Goal: Task Accomplishment & Management: Manage account settings

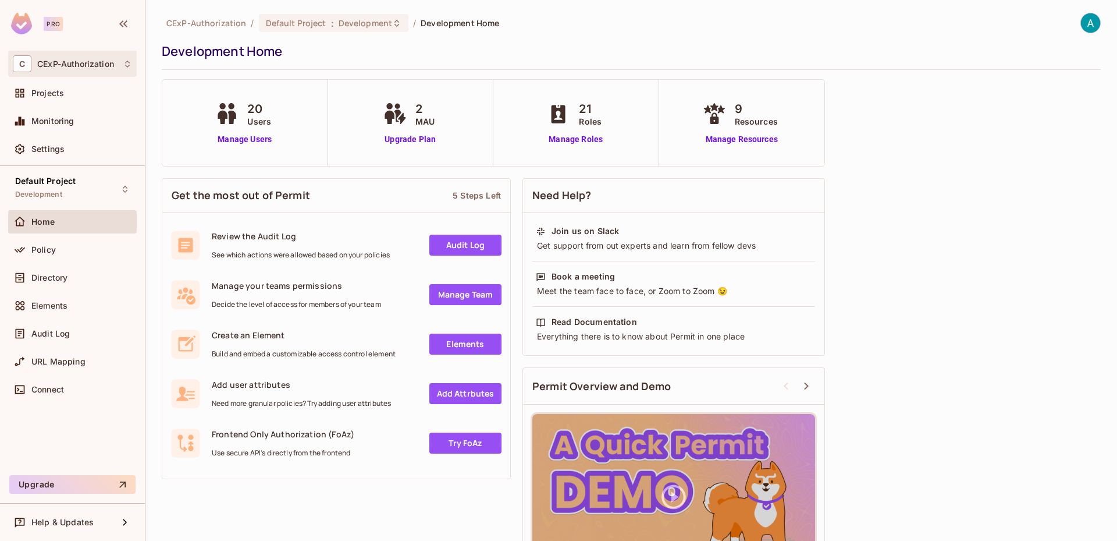
click at [97, 70] on div "C CExP-Authorization" at bounding box center [72, 63] width 119 height 17
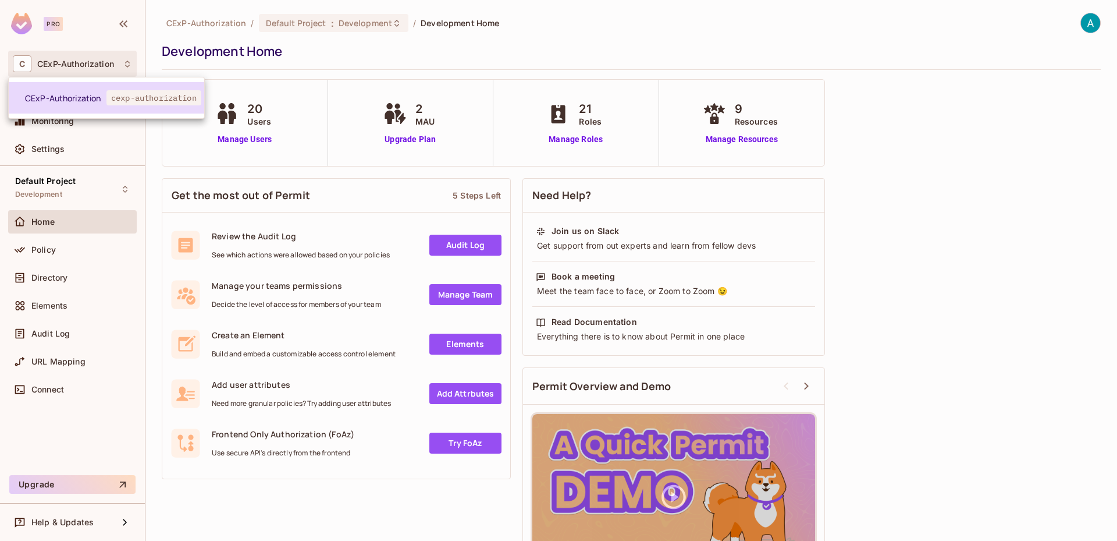
click at [94, 93] on span "CExP-Authorization" at bounding box center [65, 98] width 81 height 11
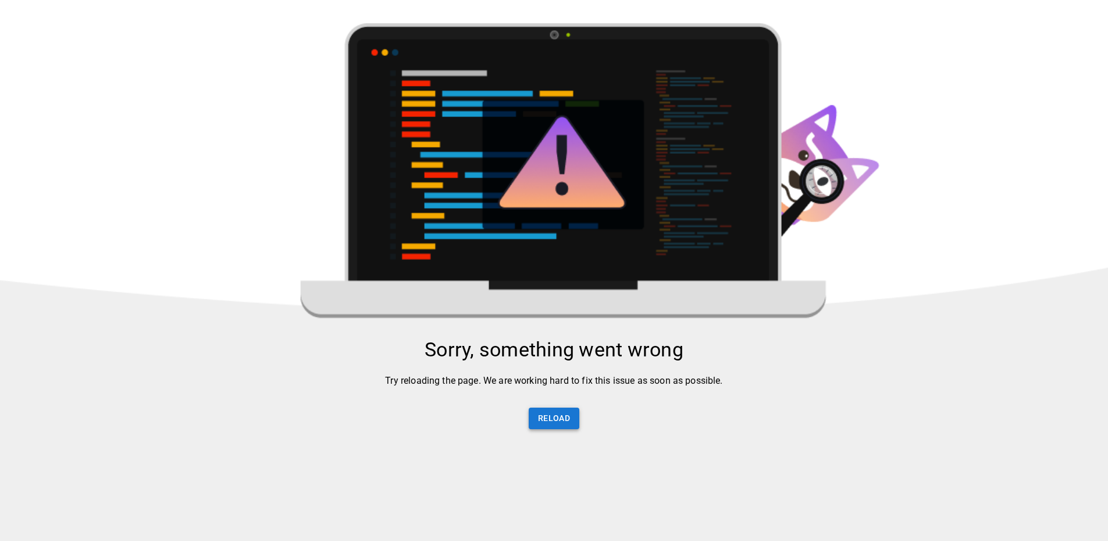
click at [545, 421] on button "Reload" at bounding box center [554, 418] width 51 height 22
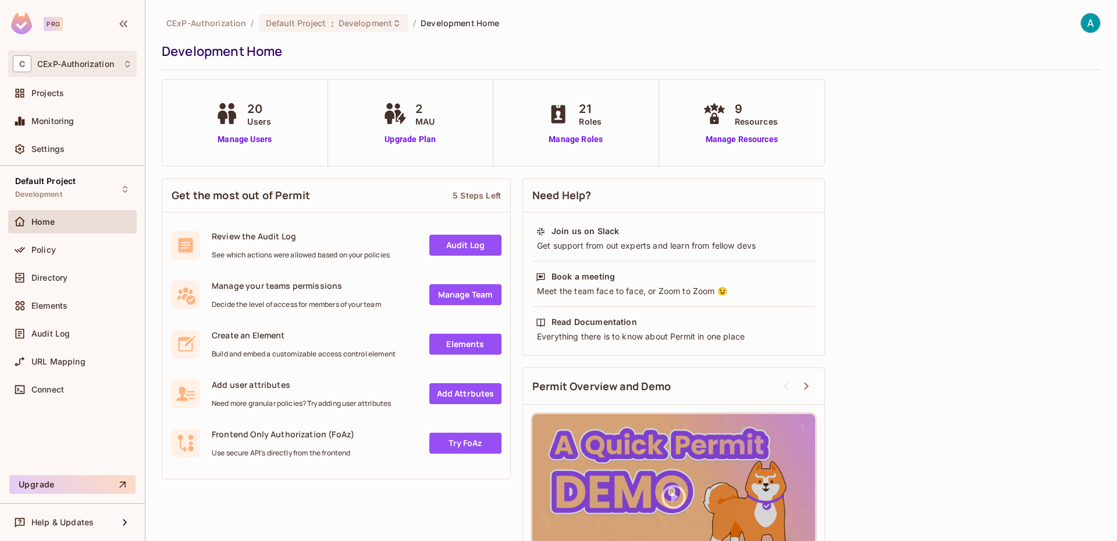
click at [102, 74] on div "C CExP-Authorization" at bounding box center [72, 64] width 129 height 26
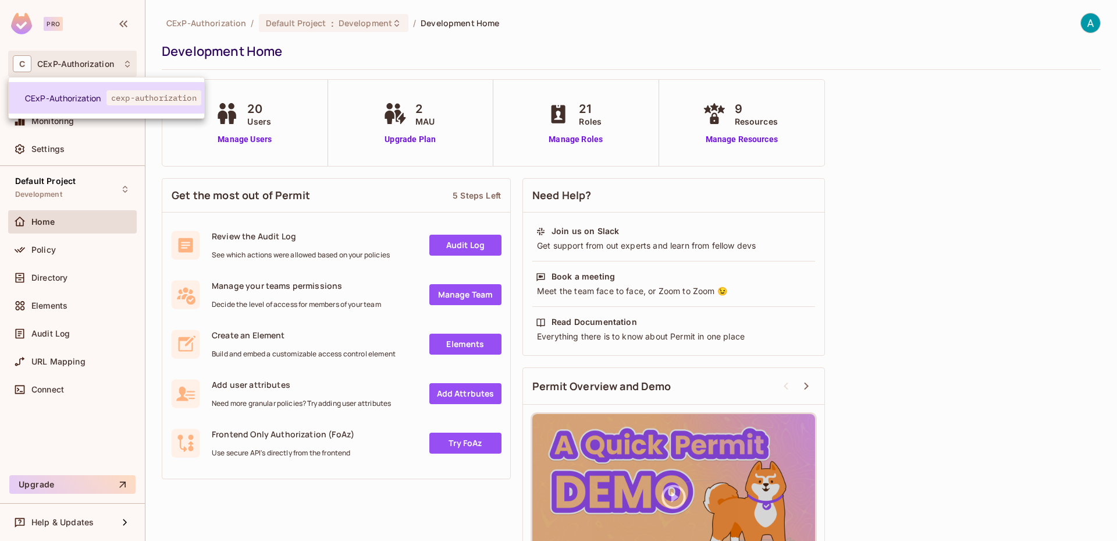
click at [98, 95] on span "CExP-Authorization" at bounding box center [65, 98] width 81 height 11
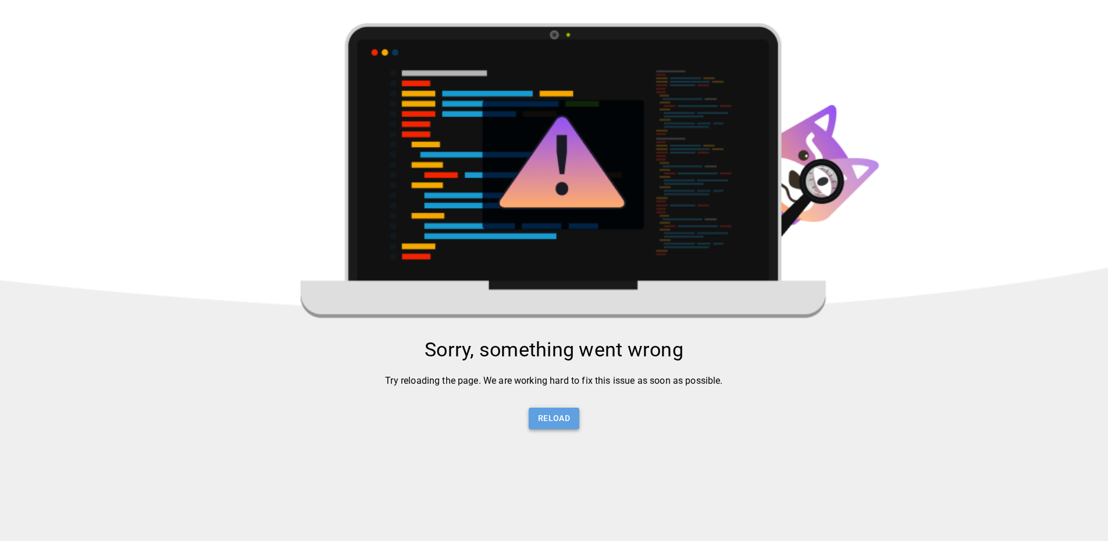
click at [548, 426] on button "Reload" at bounding box center [554, 418] width 51 height 22
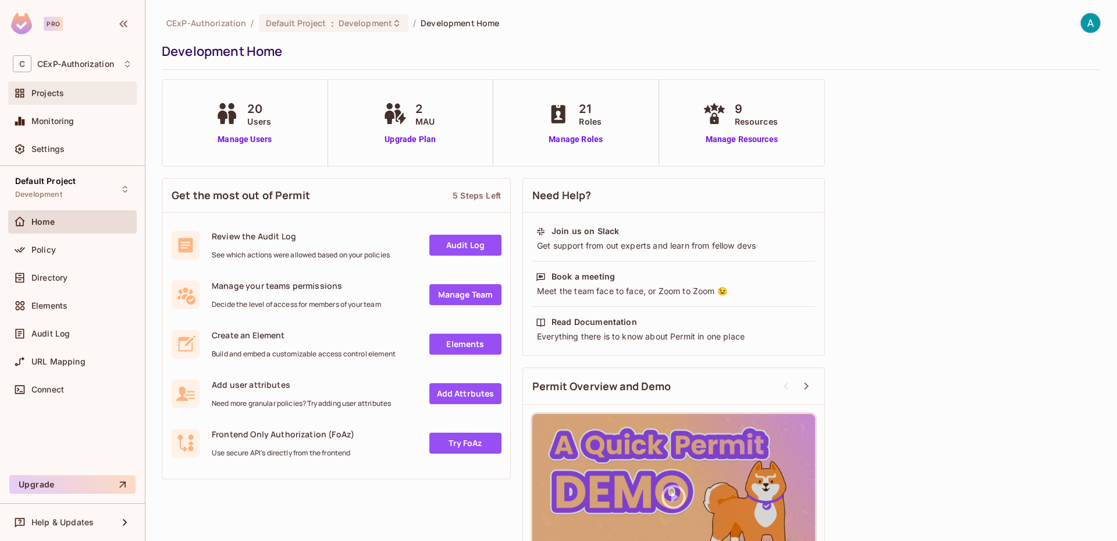
click at [58, 95] on span "Projects" at bounding box center [47, 92] width 33 height 9
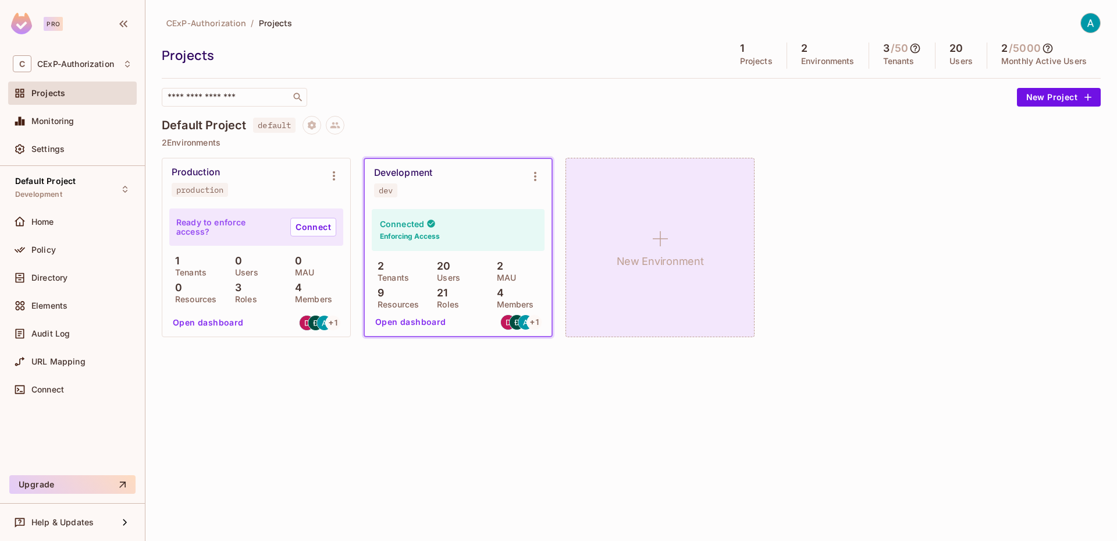
click at [673, 230] on icon at bounding box center [660, 239] width 28 height 28
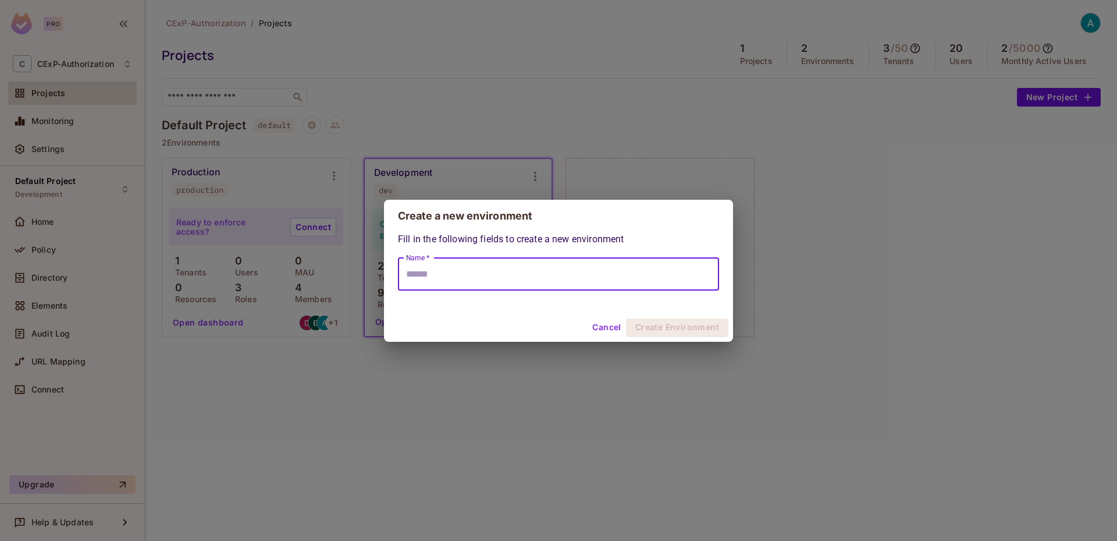
click at [516, 278] on input "Name *" at bounding box center [558, 274] width 321 height 33
type input "**"
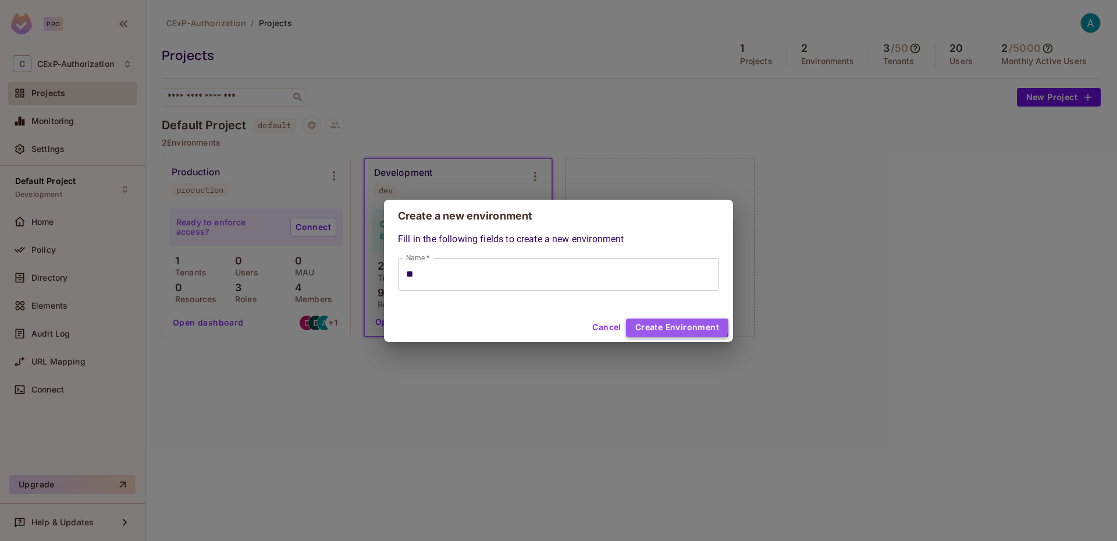
click at [674, 324] on button "Create Environment" at bounding box center [677, 327] width 102 height 19
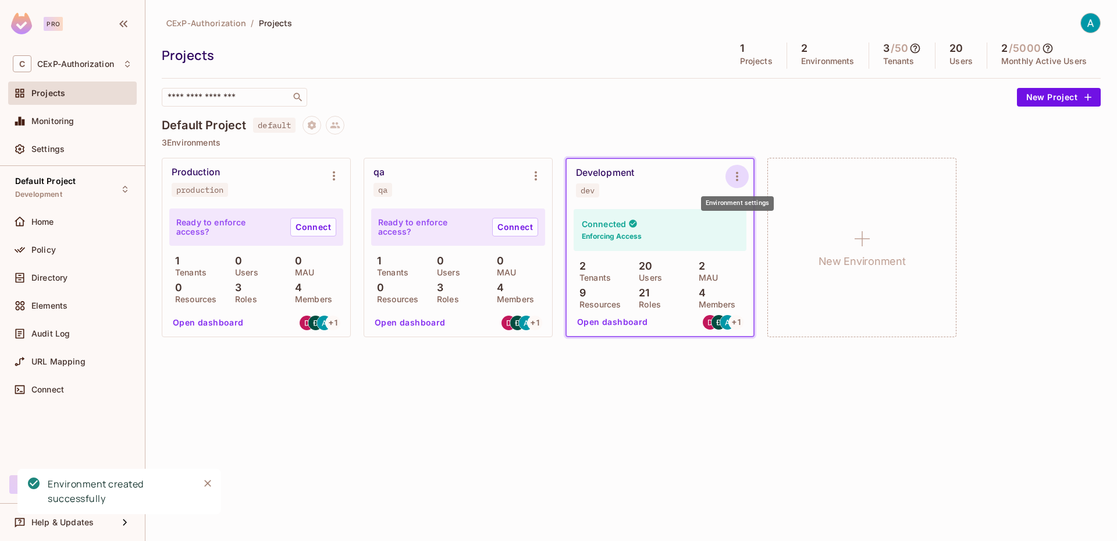
click at [742, 172] on icon "Environment settings" at bounding box center [737, 176] width 14 height 14
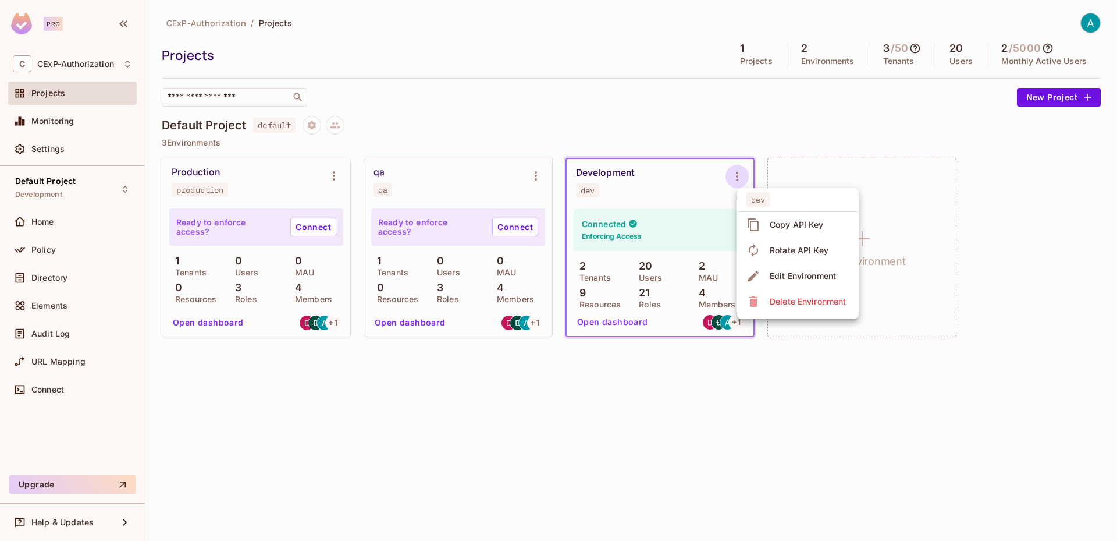
click at [802, 265] on li "Edit Environment" at bounding box center [798, 276] width 122 height 26
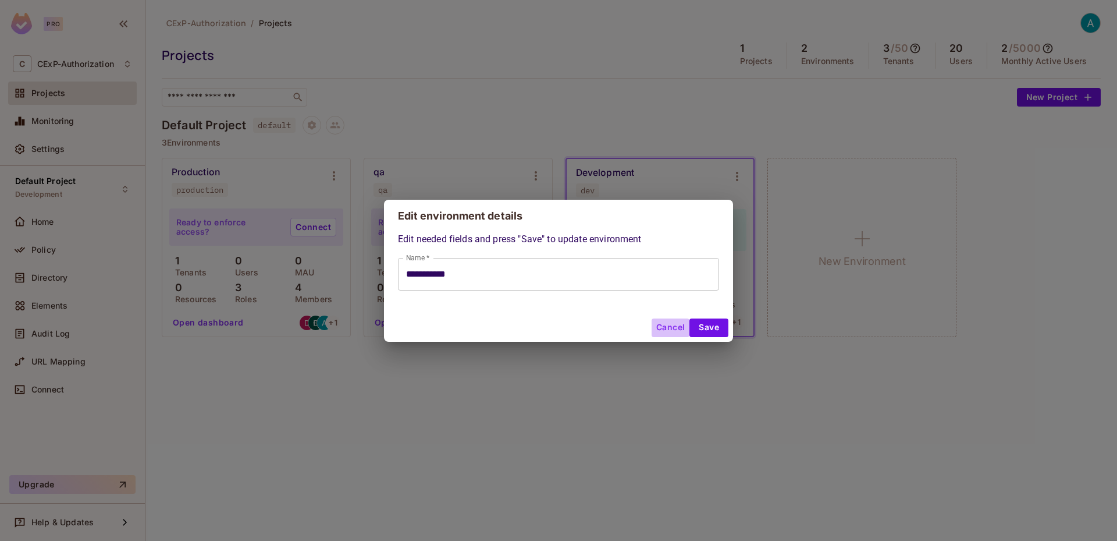
click at [658, 328] on button "Cancel" at bounding box center [671, 327] width 38 height 19
type input "**********"
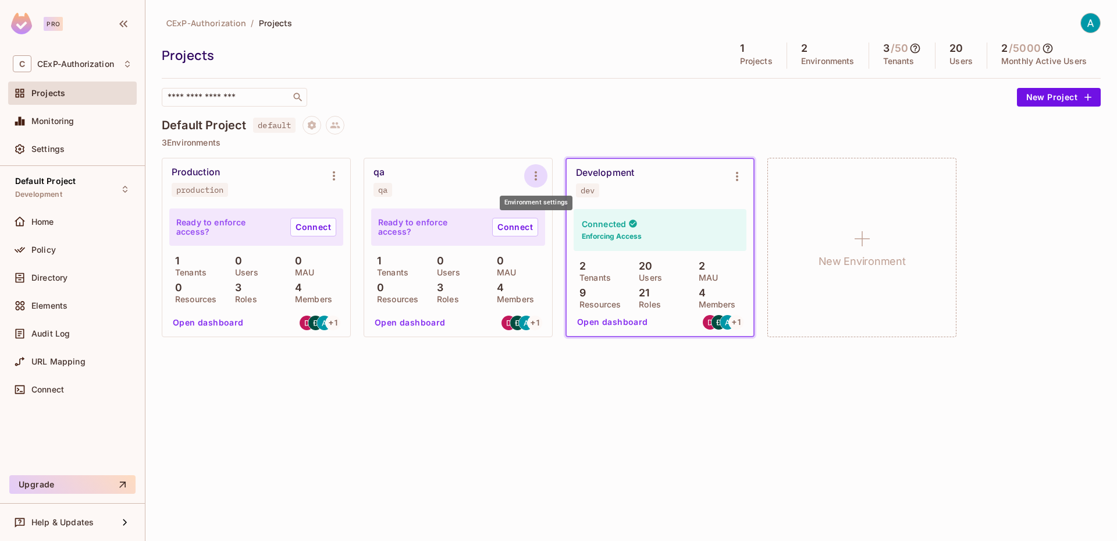
click at [528, 174] on button "Environment settings" at bounding box center [535, 175] width 23 height 23
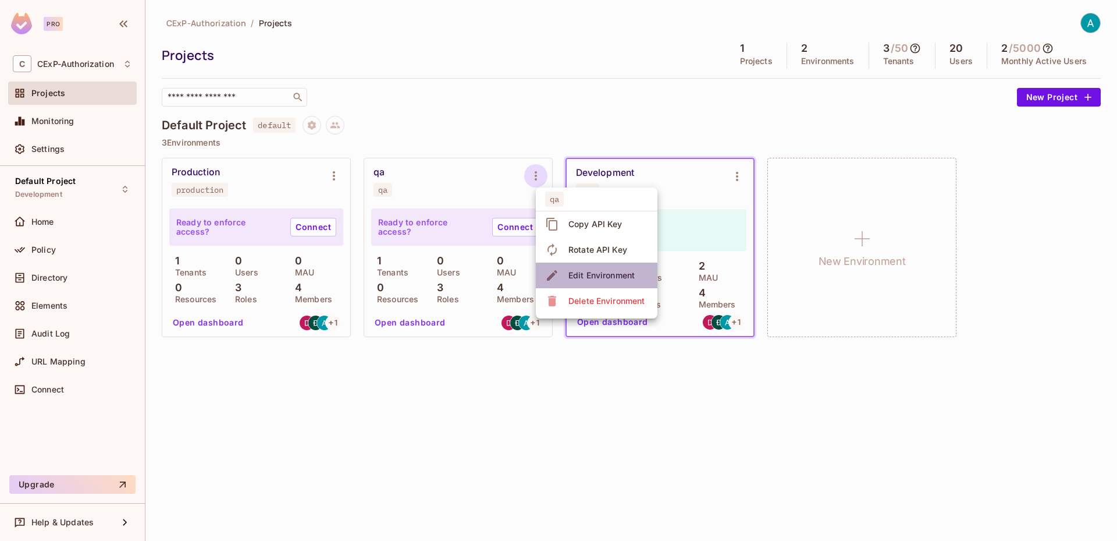
click at [559, 269] on icon at bounding box center [552, 275] width 14 height 14
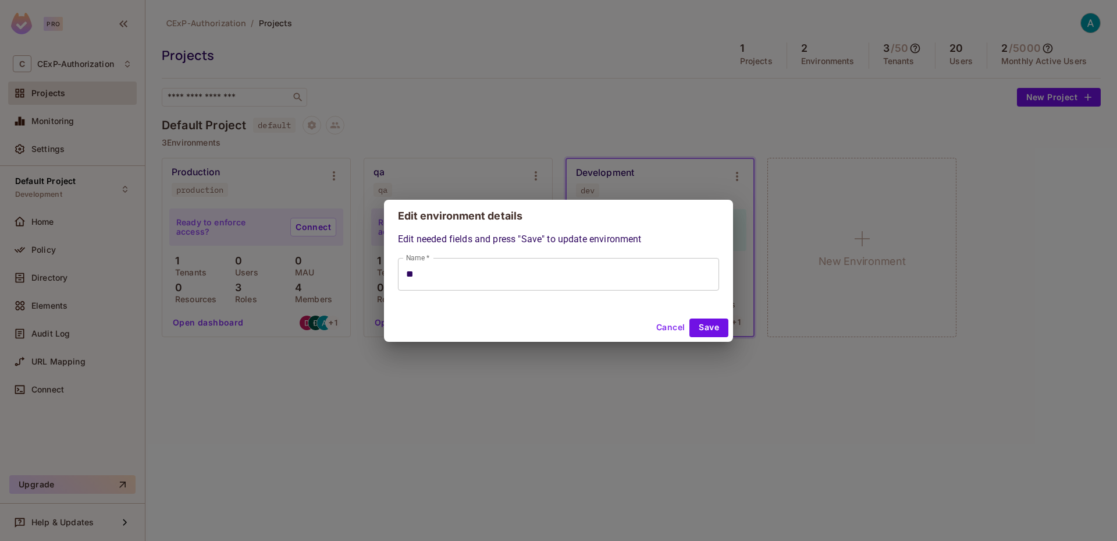
click at [410, 272] on input "**" at bounding box center [558, 274] width 321 height 33
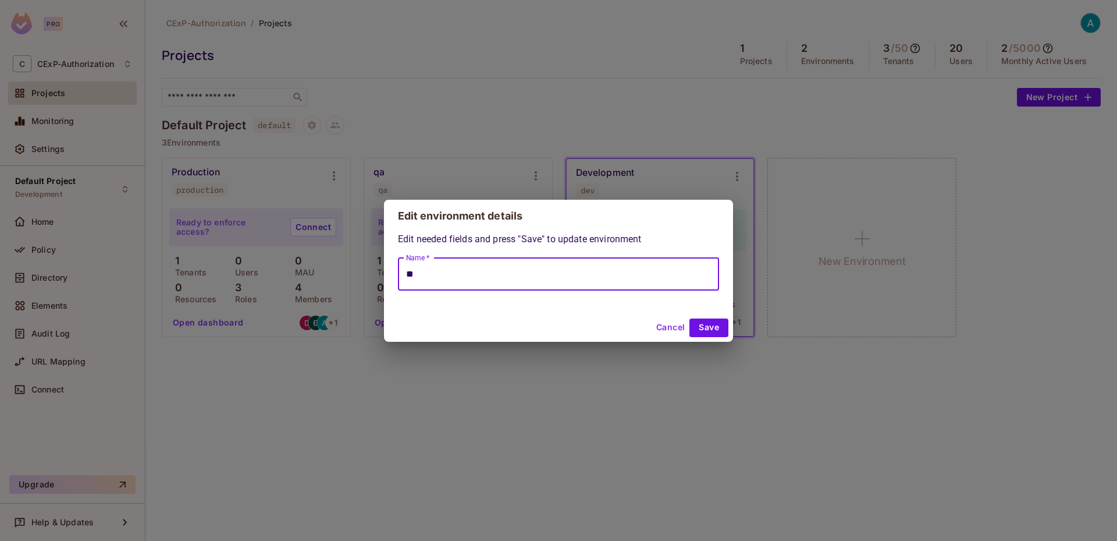
type input "*"
type input "**"
click at [707, 325] on button "Save" at bounding box center [708, 327] width 39 height 19
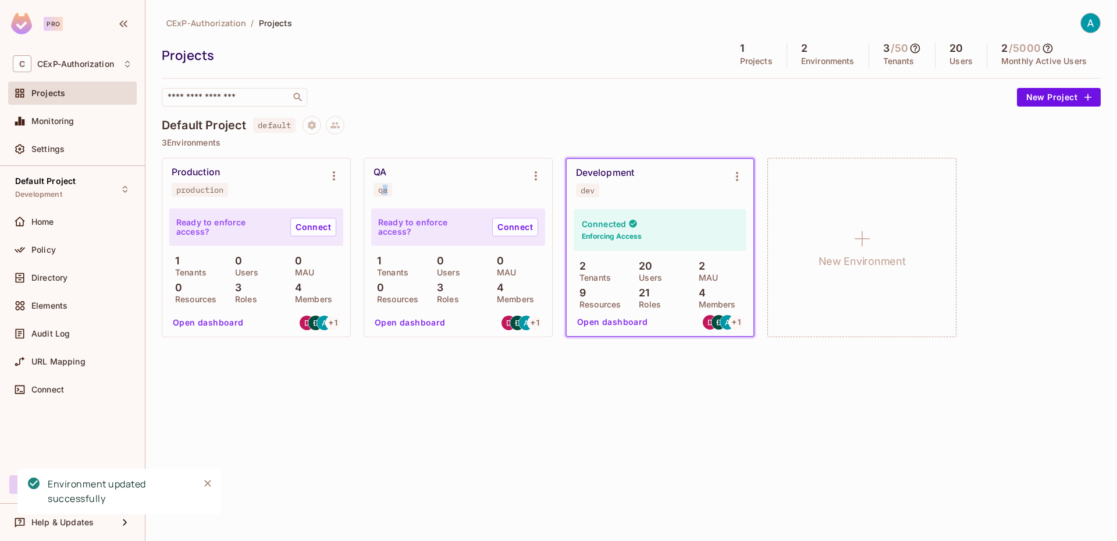
drag, startPoint x: 382, startPoint y: 191, endPoint x: 389, endPoint y: 192, distance: 7.1
click at [389, 192] on span "qa" at bounding box center [383, 190] width 19 height 14
click at [498, 228] on link "Connect" at bounding box center [515, 227] width 46 height 19
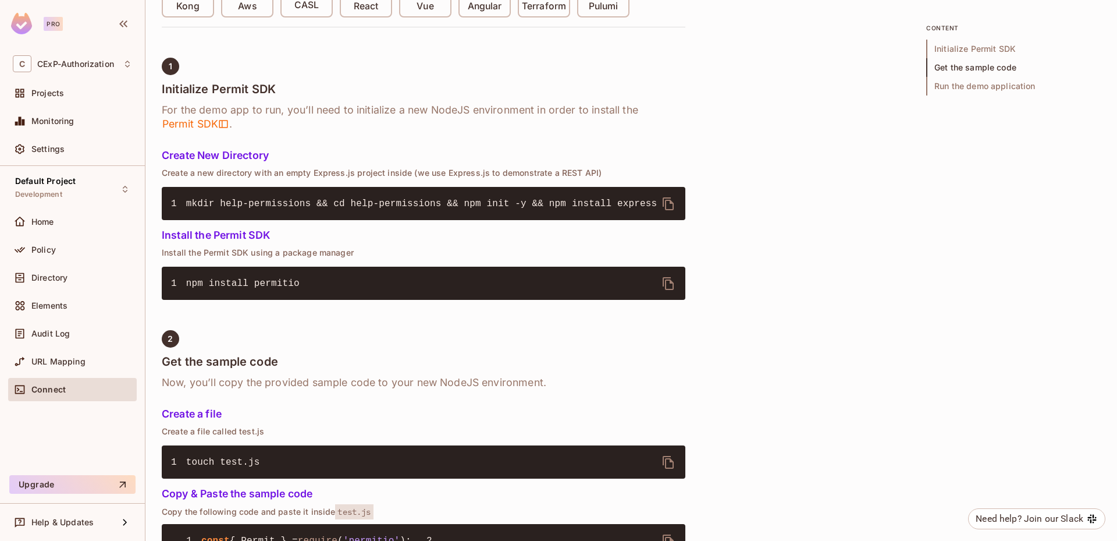
scroll to position [175, 0]
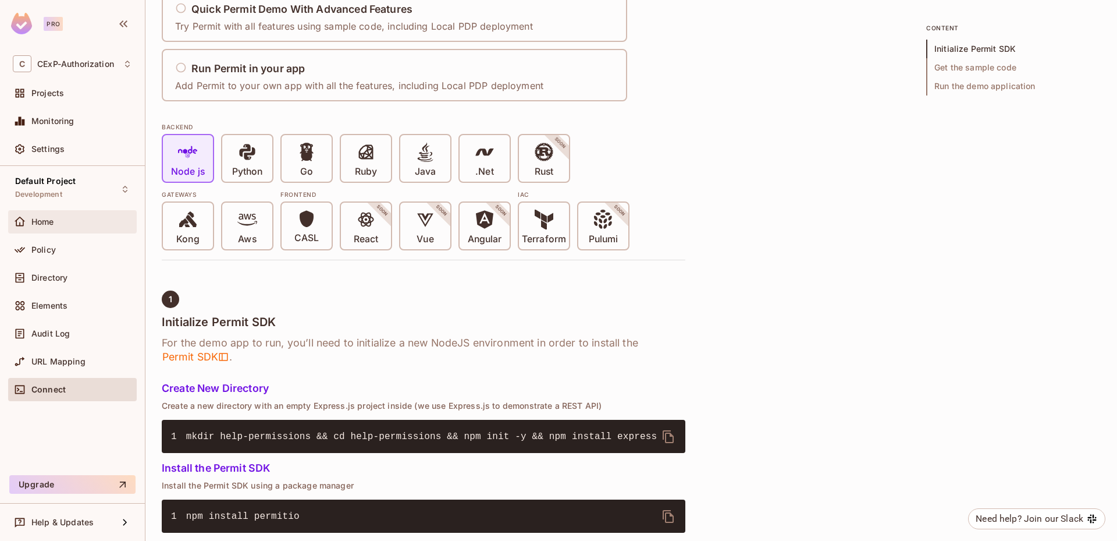
click at [98, 228] on div "Home" at bounding box center [72, 222] width 119 height 14
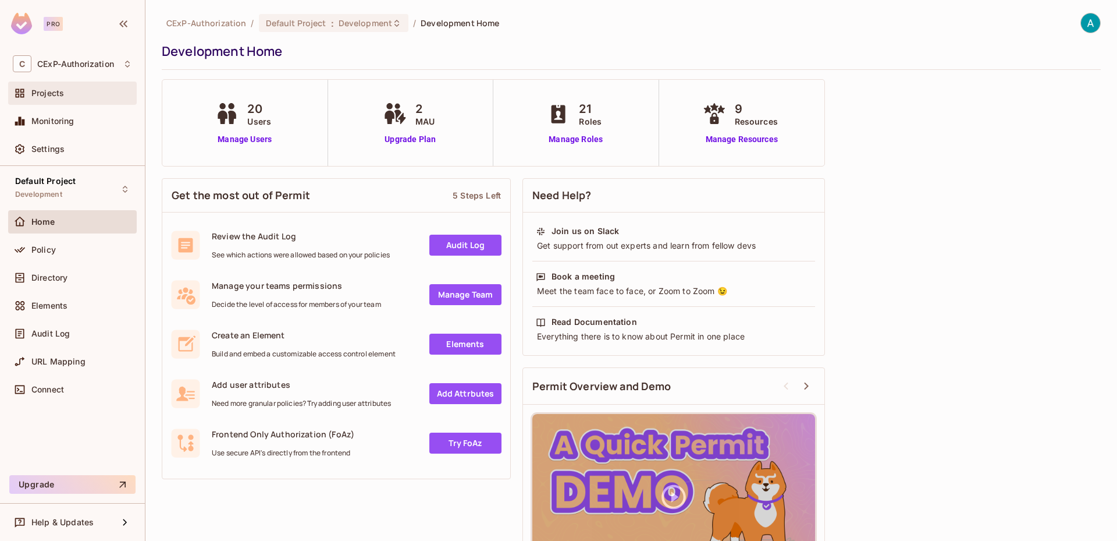
click at [70, 102] on div "Projects" at bounding box center [72, 92] width 129 height 23
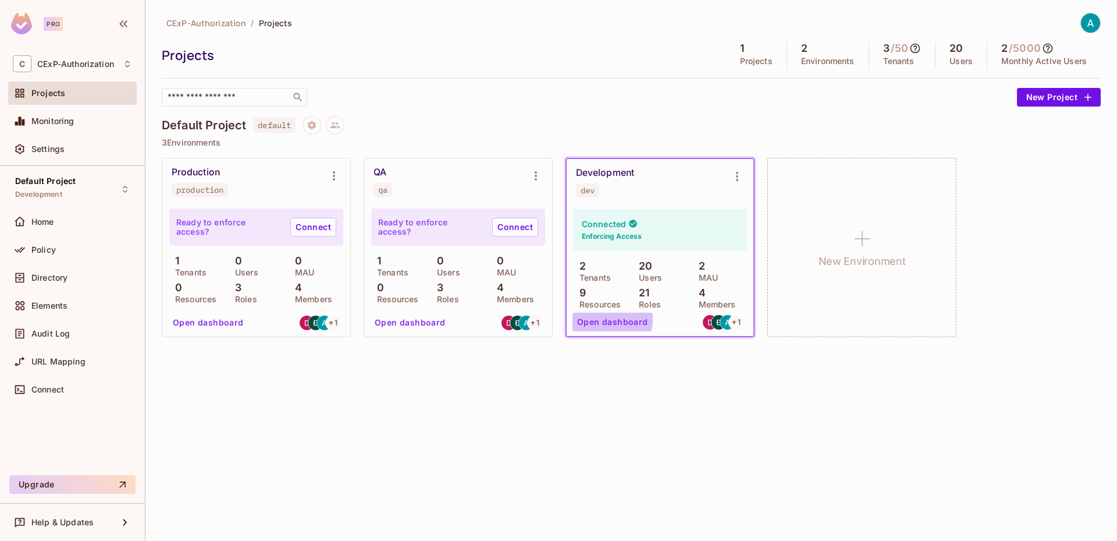
click at [590, 314] on button "Open dashboard" at bounding box center [613, 321] width 80 height 19
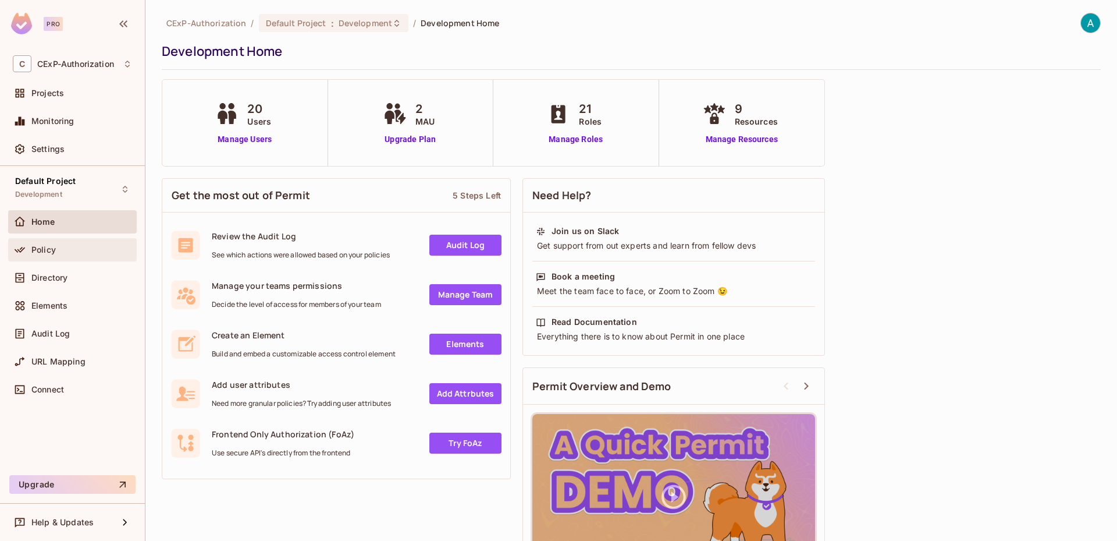
click at [101, 253] on div "Policy" at bounding box center [81, 249] width 101 height 9
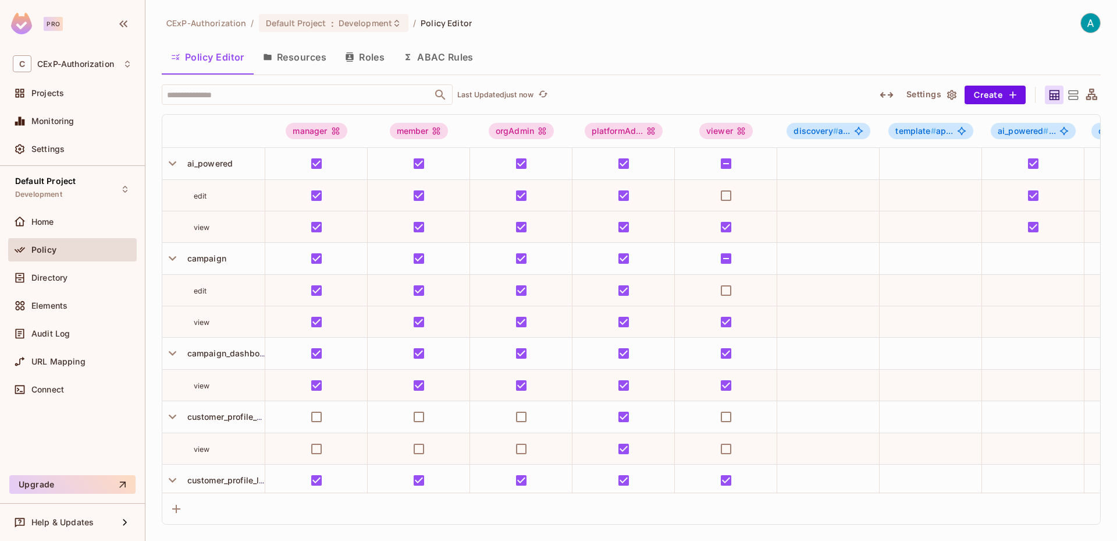
click at [937, 93] on button "Settings" at bounding box center [931, 95] width 58 height 19
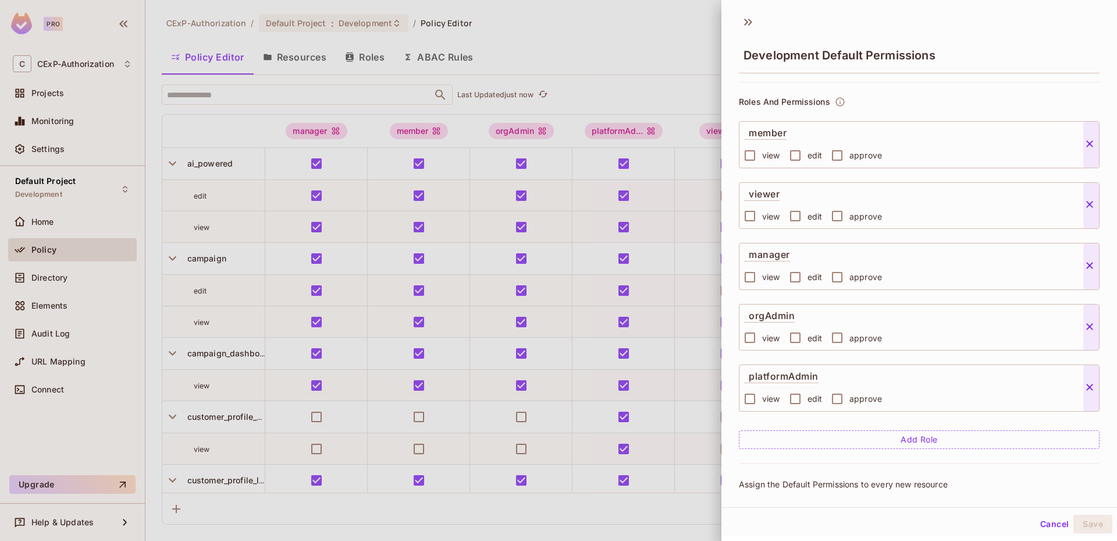
scroll to position [97, 0]
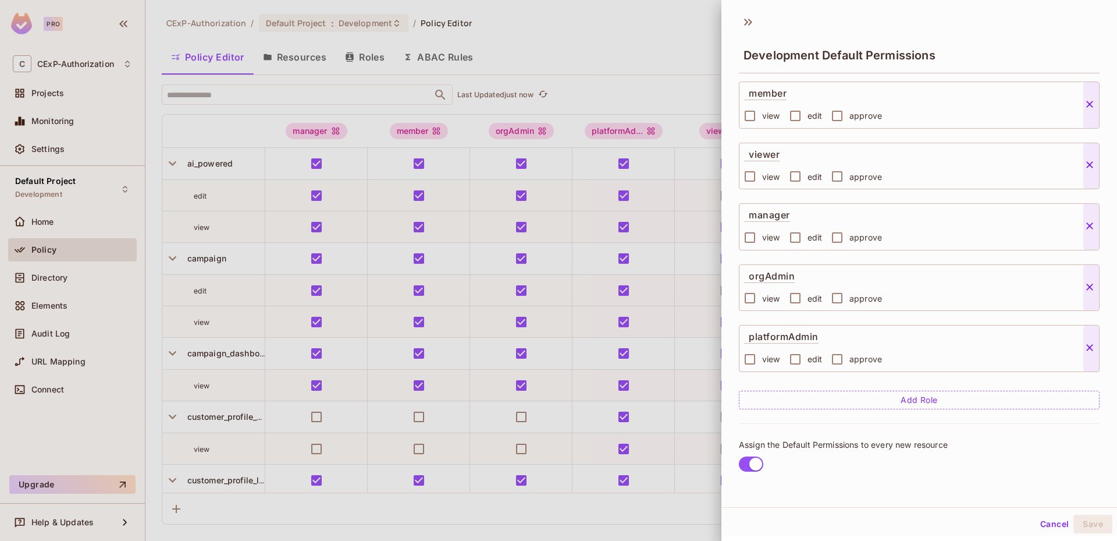
click at [1037, 526] on button "Cancel" at bounding box center [1055, 523] width 38 height 19
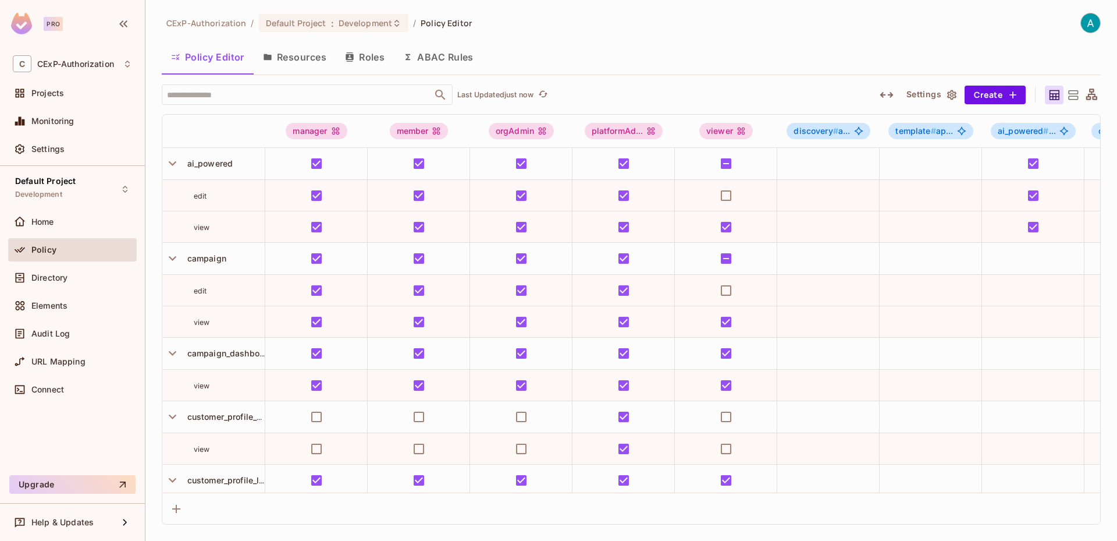
click at [893, 90] on icon "button" at bounding box center [887, 95] width 14 height 14
click at [884, 94] on icon "button" at bounding box center [886, 95] width 13 height 6
click at [884, 94] on icon "button" at bounding box center [887, 95] width 14 height 14
click at [884, 94] on icon "button" at bounding box center [886, 95] width 13 height 6
click at [884, 94] on icon "button" at bounding box center [887, 95] width 14 height 14
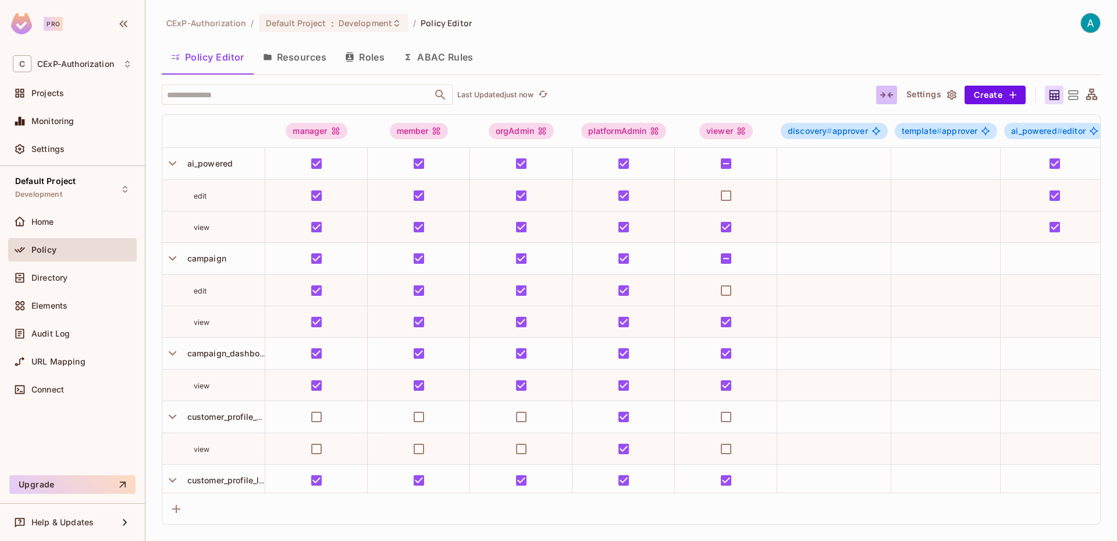
click at [884, 94] on icon "button" at bounding box center [886, 95] width 13 height 6
click at [517, 95] on p "Last Updated just now" at bounding box center [495, 94] width 76 height 9
drag, startPoint x: 95, startPoint y: 250, endPoint x: 72, endPoint y: 251, distance: 23.3
click at [72, 251] on div "Policy" at bounding box center [81, 249] width 101 height 9
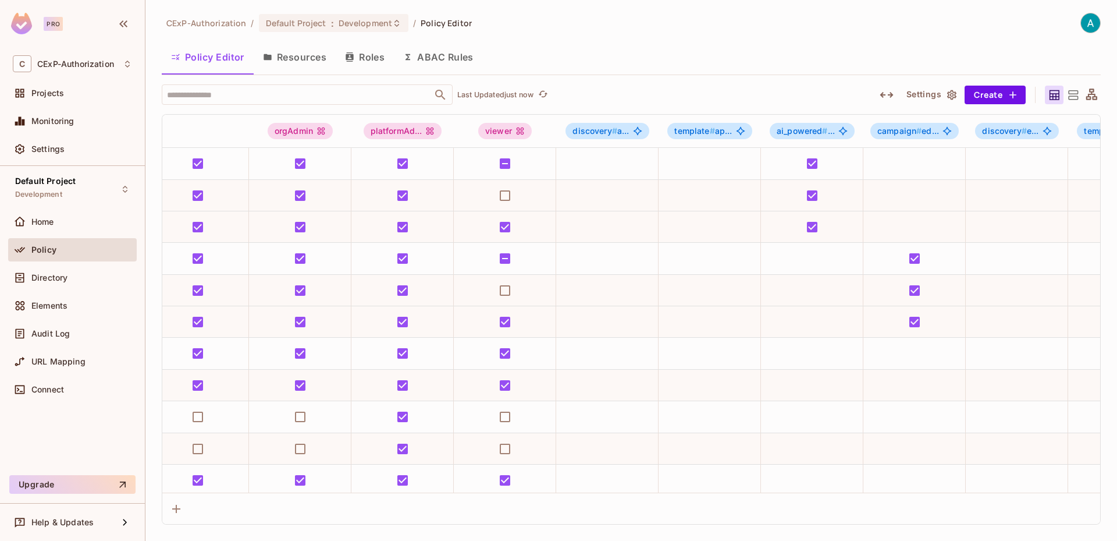
scroll to position [0, 0]
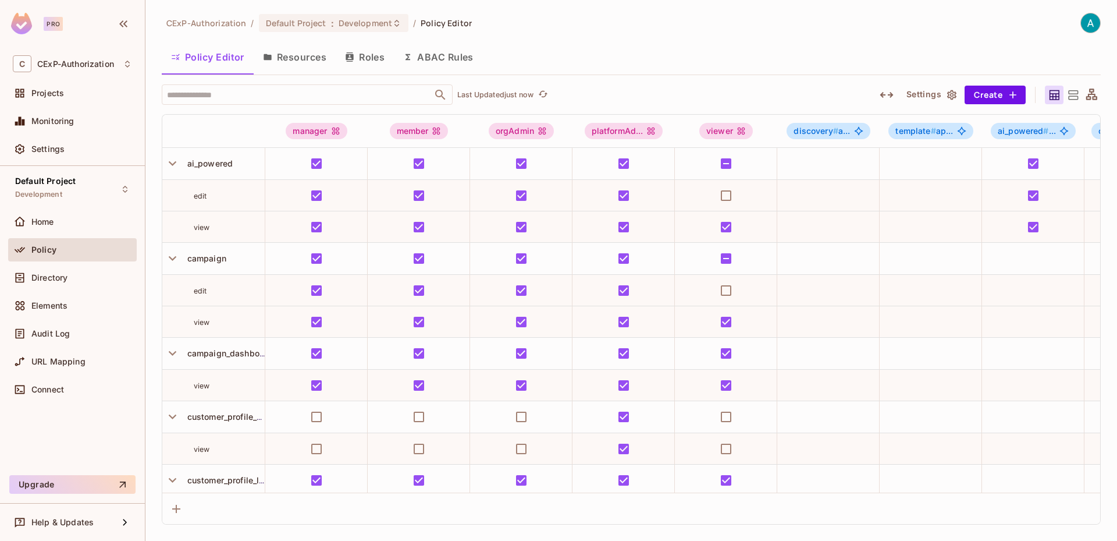
click at [1082, 22] on img at bounding box center [1090, 22] width 19 height 19
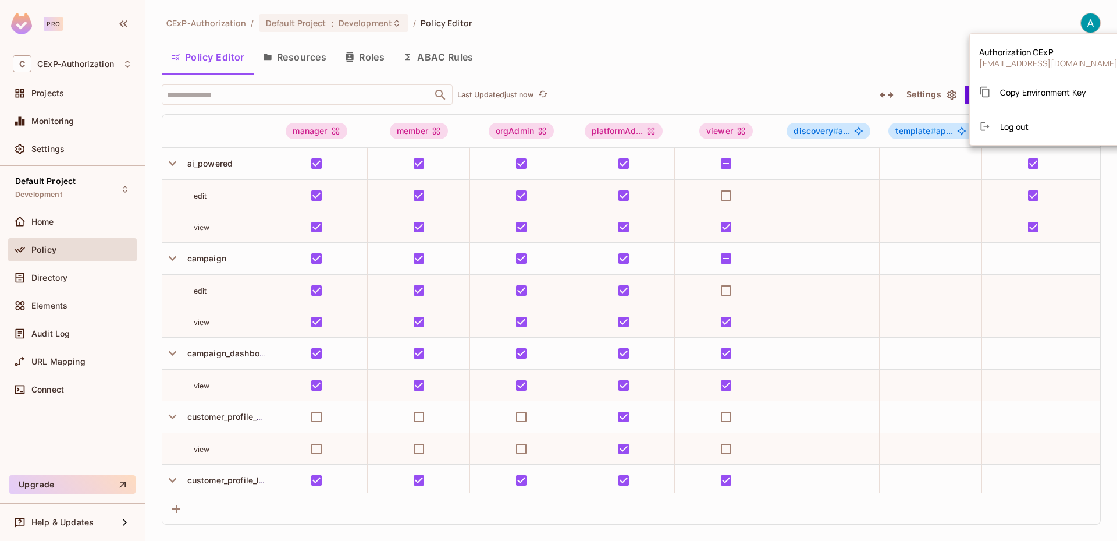
click at [865, 23] on div at bounding box center [558, 270] width 1117 height 541
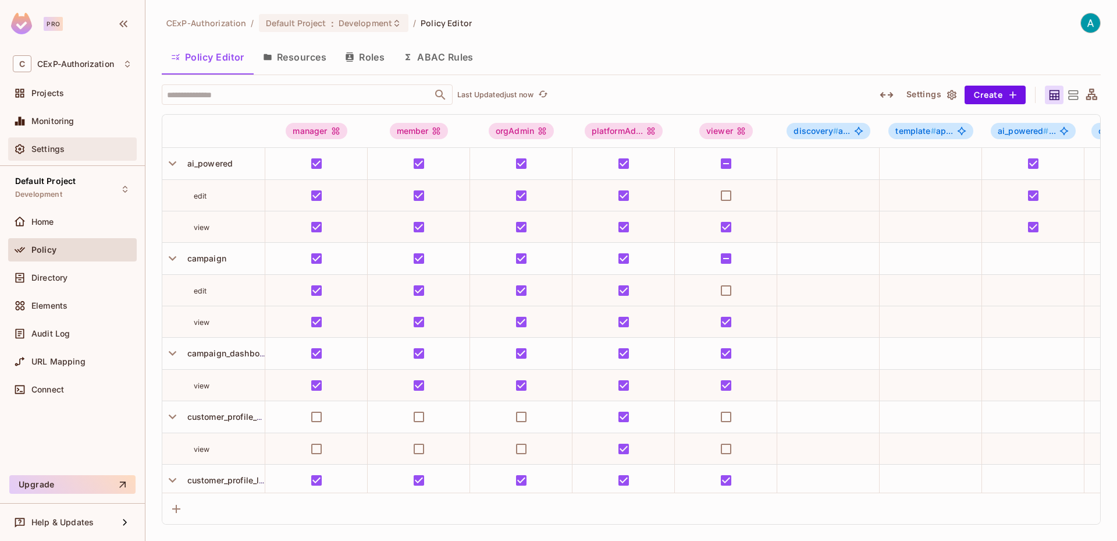
click at [59, 151] on span "Settings" at bounding box center [47, 148] width 33 height 9
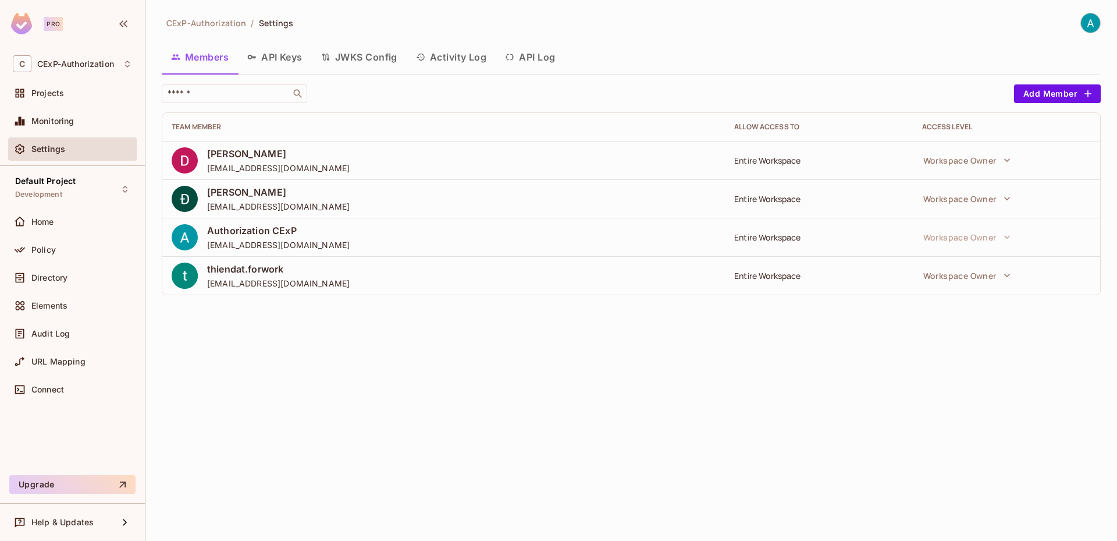
click at [278, 53] on button "API Keys" at bounding box center [275, 56] width 74 height 29
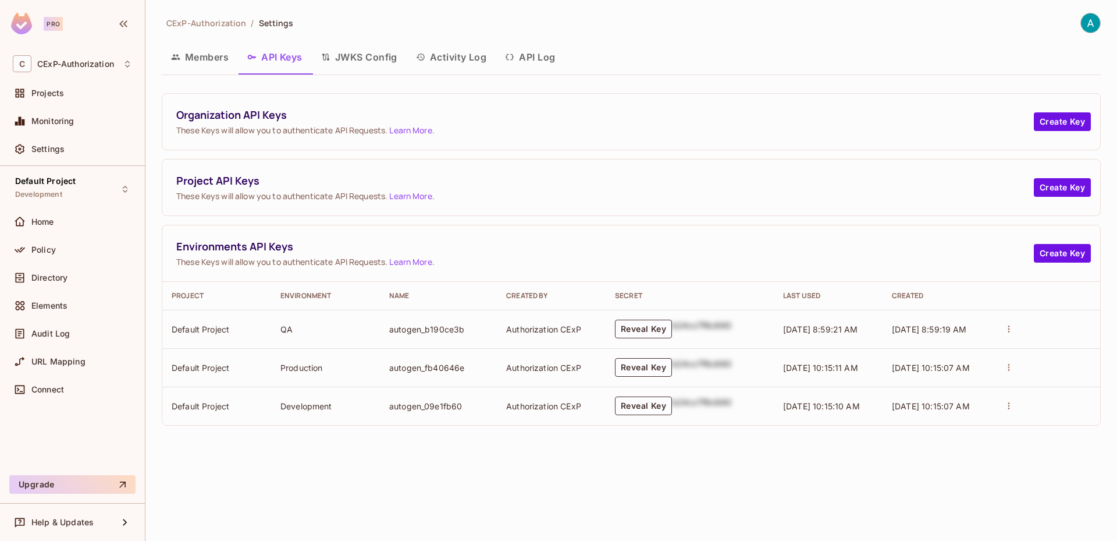
click at [462, 57] on button "Activity Log" at bounding box center [452, 56] width 90 height 29
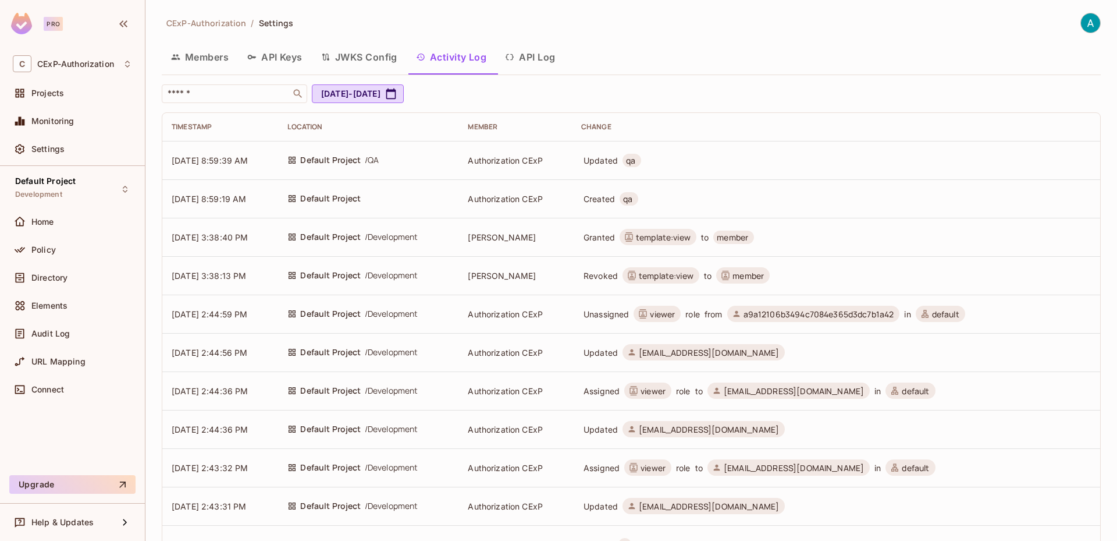
click at [535, 58] on button "API Log" at bounding box center [530, 56] width 69 height 29
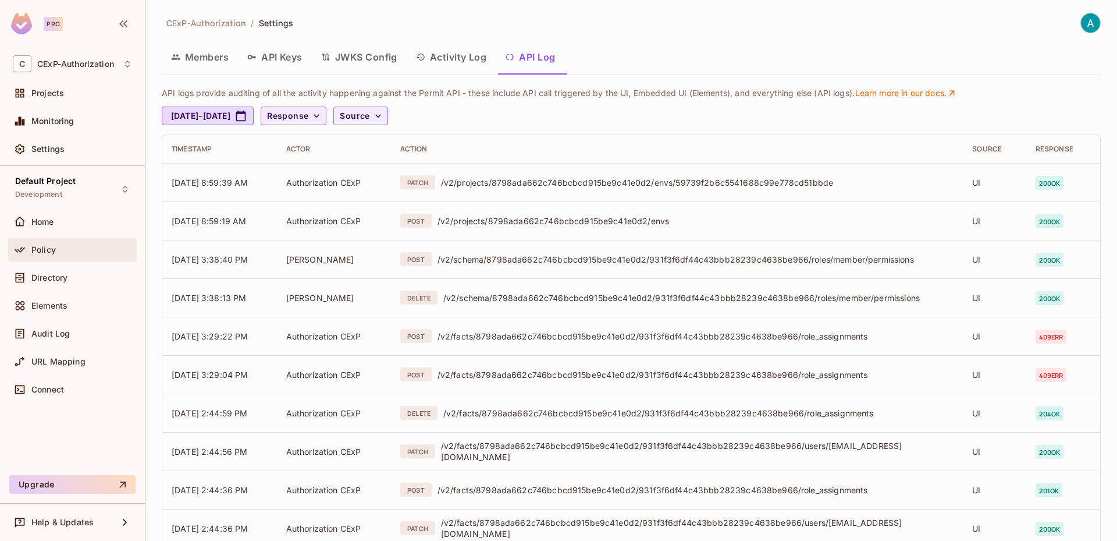
click at [91, 260] on div "Policy" at bounding box center [72, 249] width 129 height 23
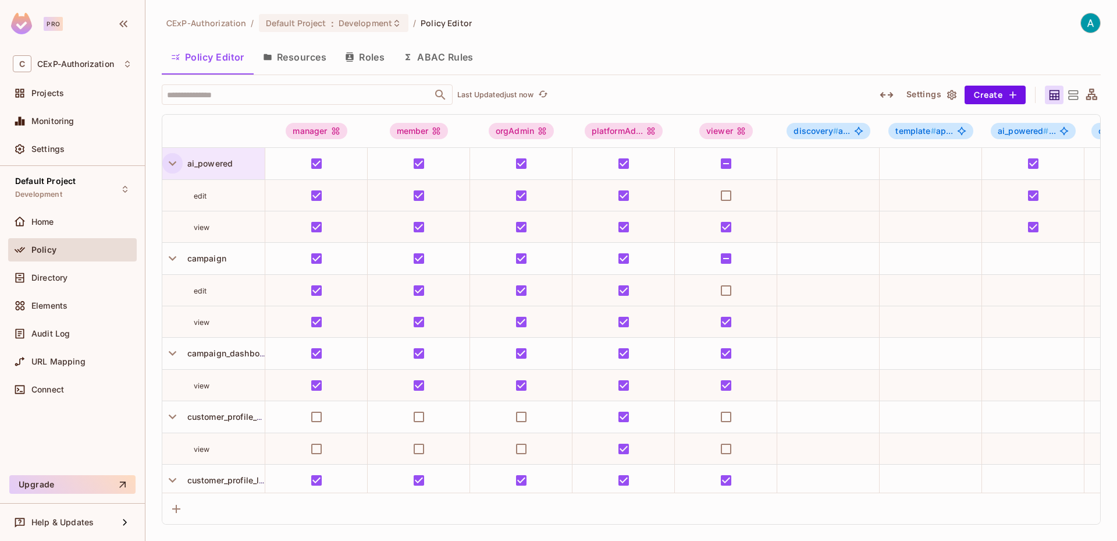
click at [176, 163] on icon "button" at bounding box center [173, 163] width 16 height 16
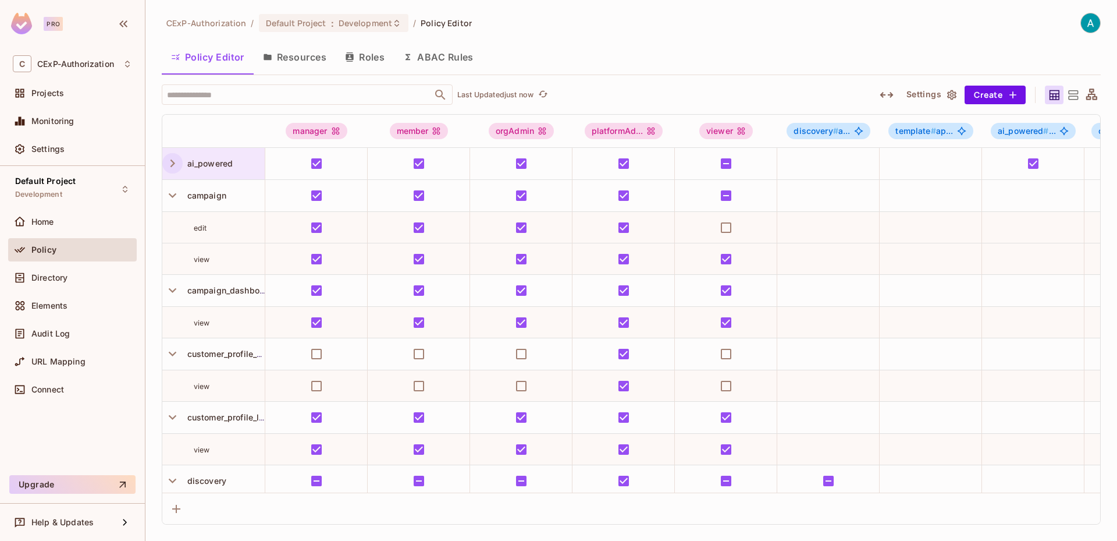
click at [176, 163] on icon "button" at bounding box center [173, 163] width 16 height 16
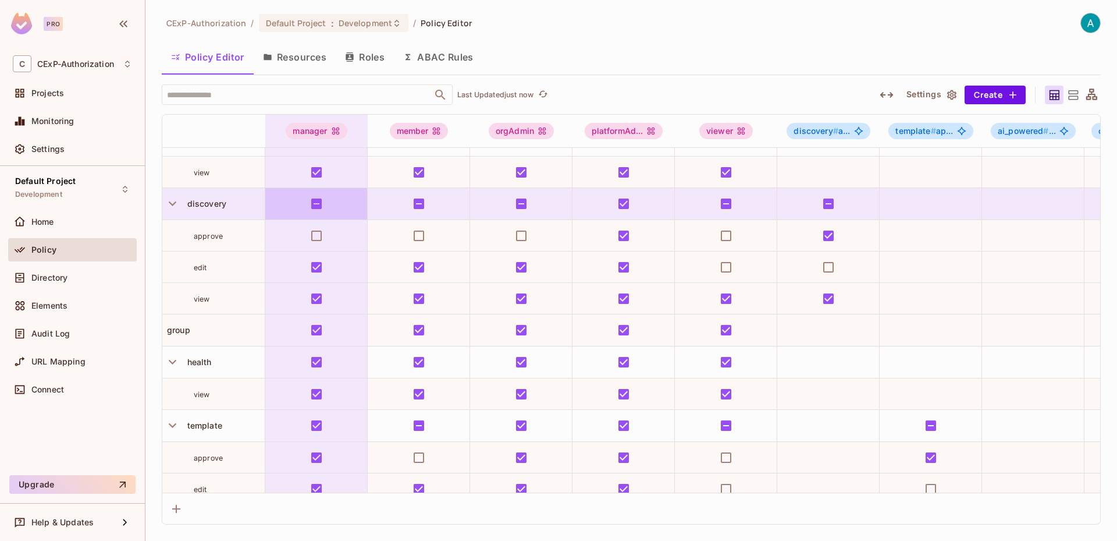
scroll to position [392, 0]
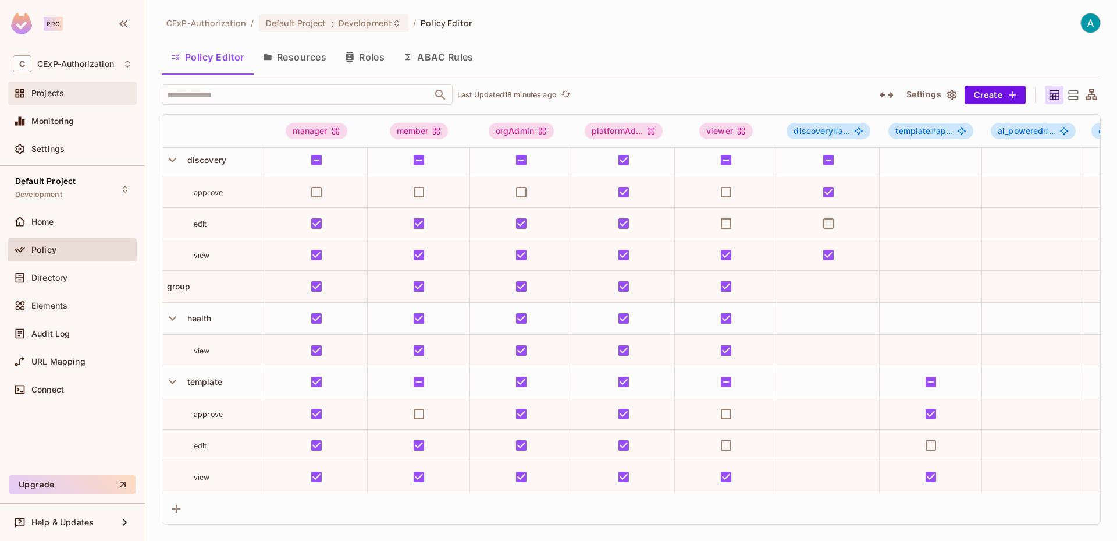
click at [34, 95] on span "Projects" at bounding box center [47, 92] width 33 height 9
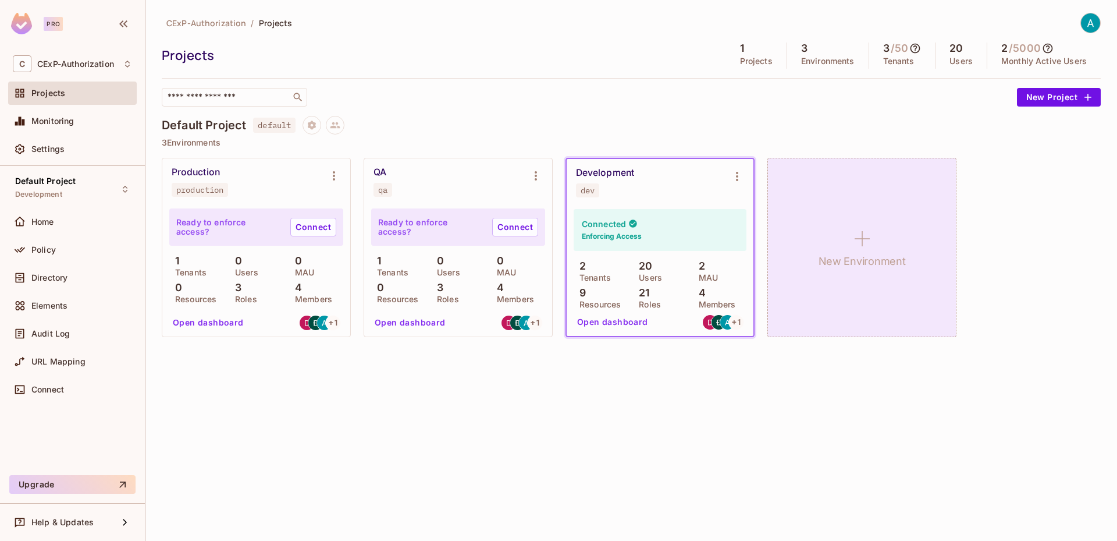
click at [856, 210] on div "New Environment" at bounding box center [861, 247] width 189 height 179
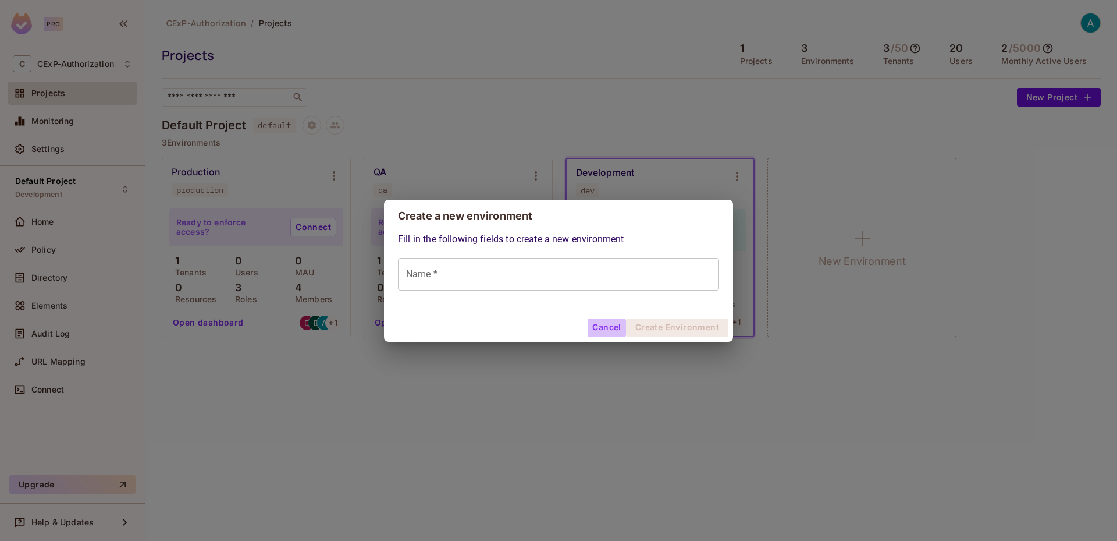
click at [610, 333] on button "Cancel" at bounding box center [607, 327] width 38 height 19
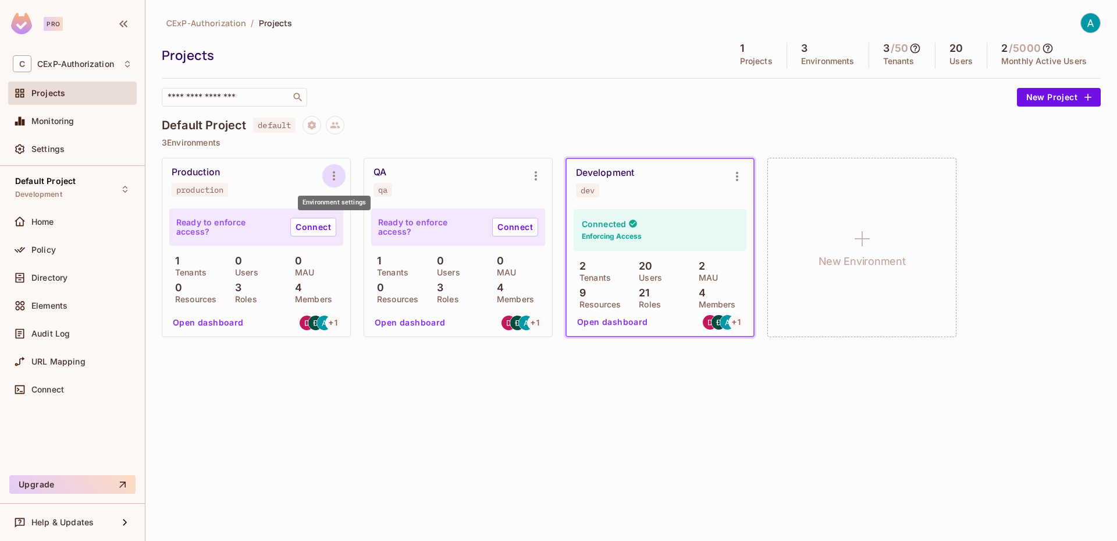
click at [332, 184] on button "Environment settings" at bounding box center [333, 175] width 23 height 23
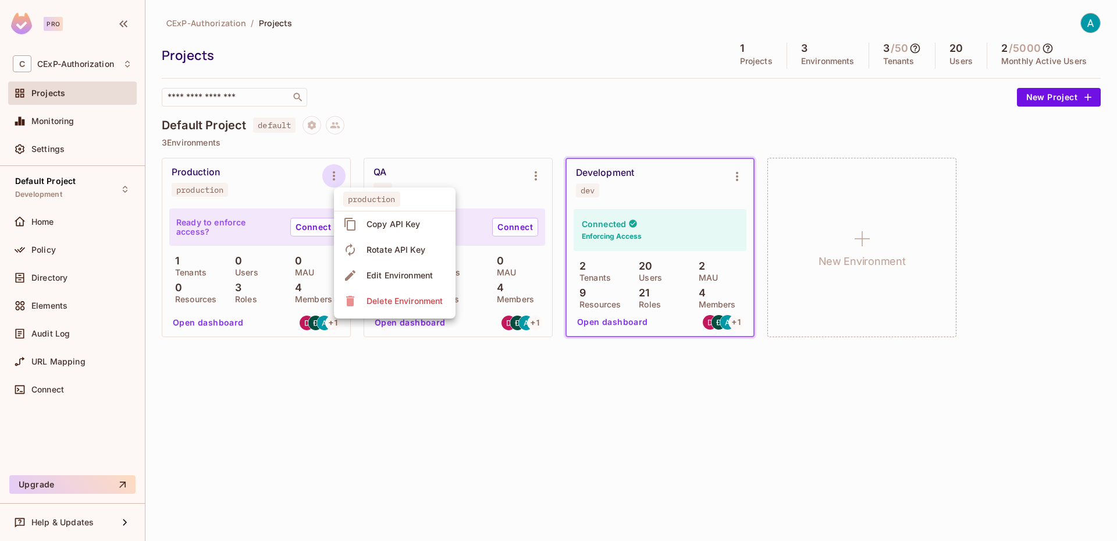
click at [374, 278] on div "Edit Environment" at bounding box center [400, 275] width 66 height 12
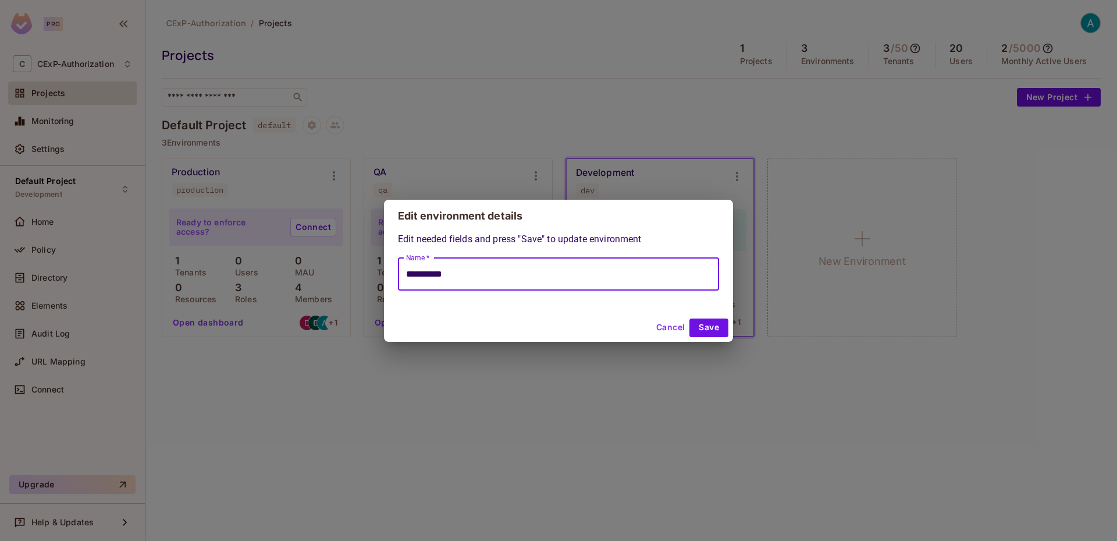
click at [484, 278] on input "**********" at bounding box center [558, 274] width 321 height 33
drag, startPoint x: 484, startPoint y: 278, endPoint x: 407, endPoint y: 273, distance: 76.9
click at [407, 273] on input "**********" at bounding box center [558, 274] width 321 height 33
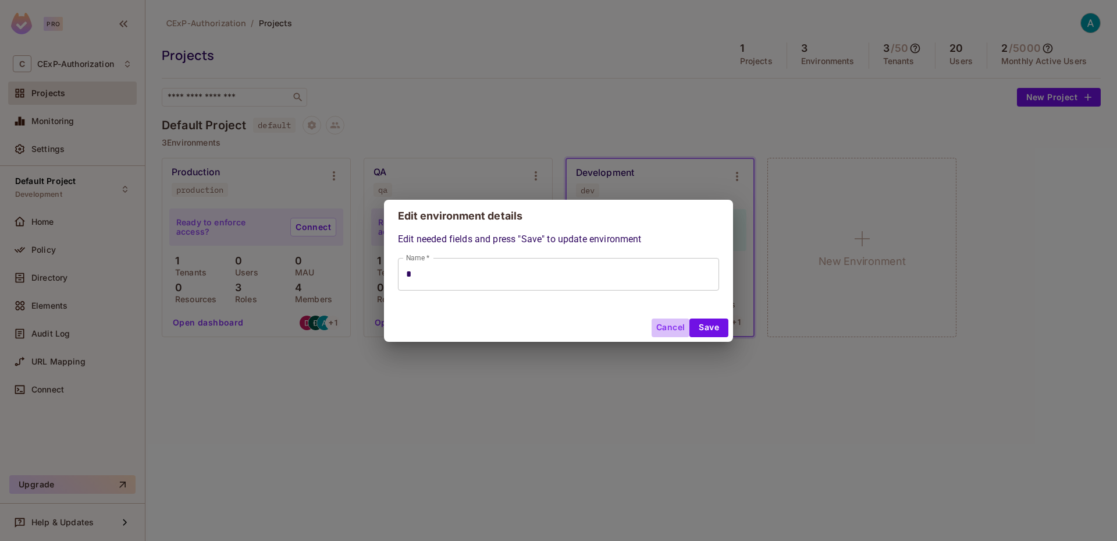
click at [669, 328] on button "Cancel" at bounding box center [671, 327] width 38 height 19
type input "**********"
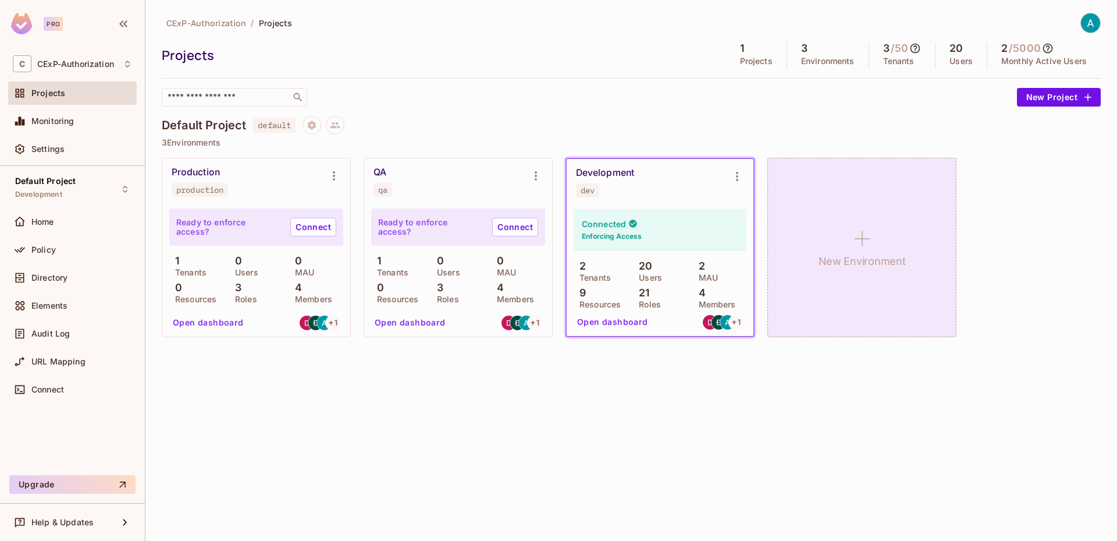
click at [886, 271] on div "New Environment" at bounding box center [861, 247] width 189 height 179
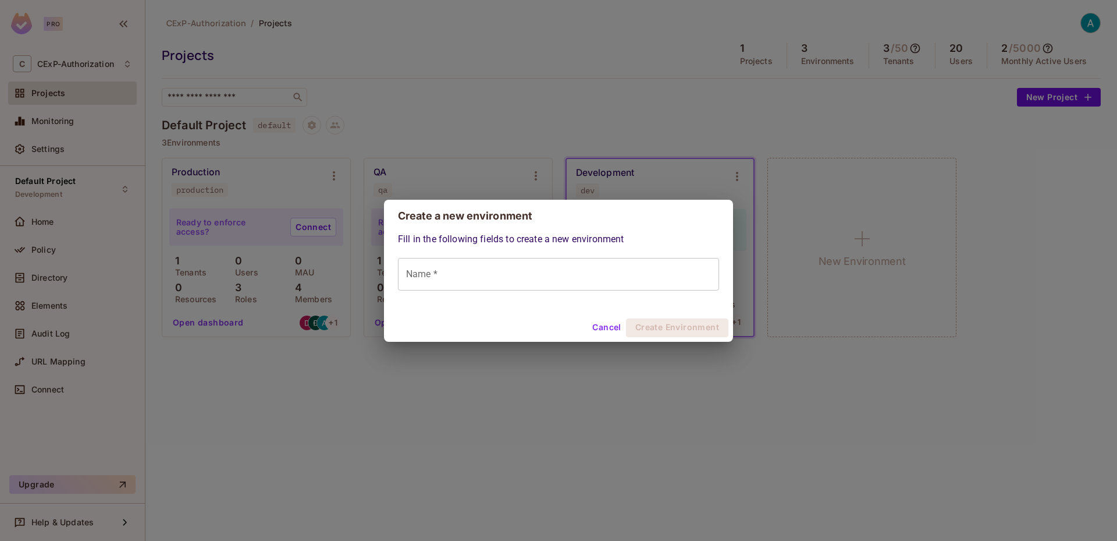
click at [687, 271] on input "Name *" at bounding box center [558, 274] width 321 height 33
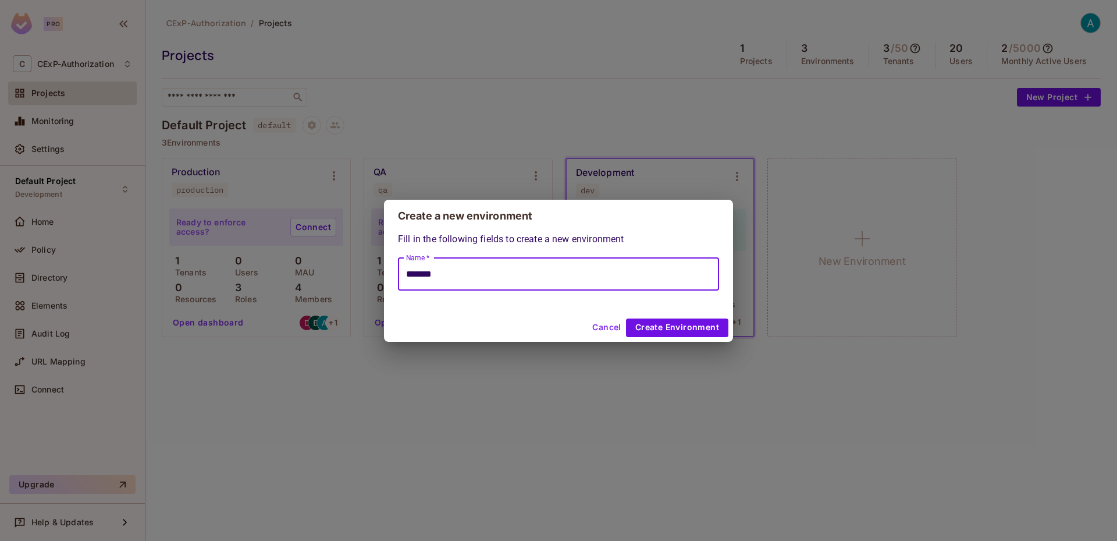
type input "*******"
click button "Create Environment" at bounding box center [677, 327] width 102 height 19
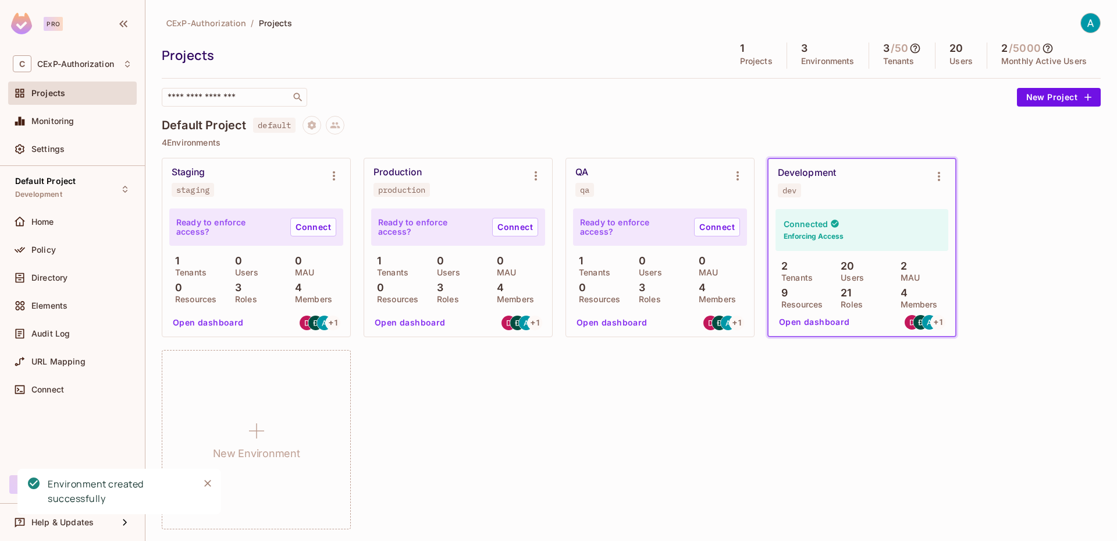
scroll to position [1, 0]
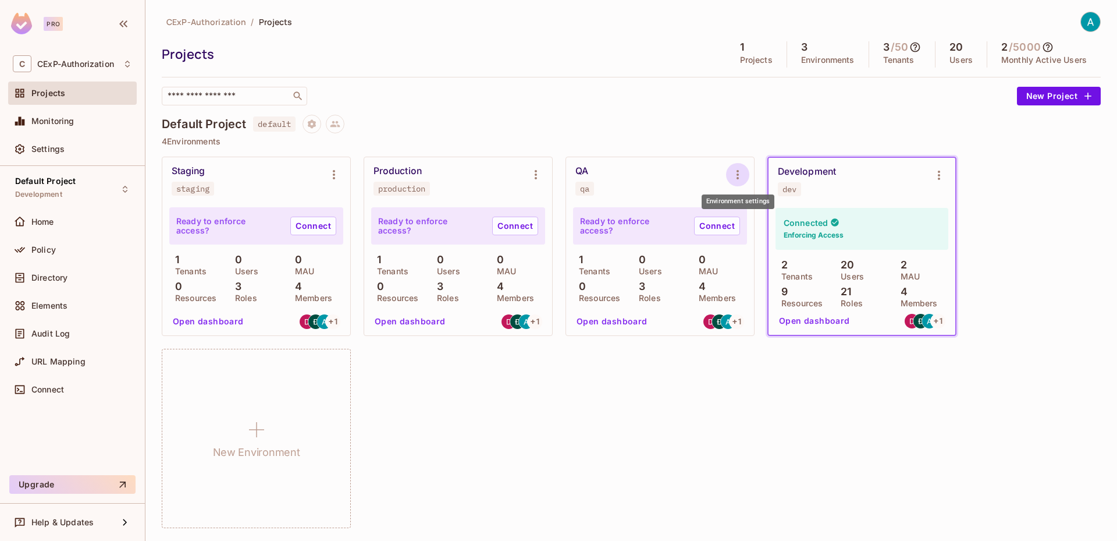
click at [736, 175] on icon "Environment settings" at bounding box center [738, 175] width 14 height 14
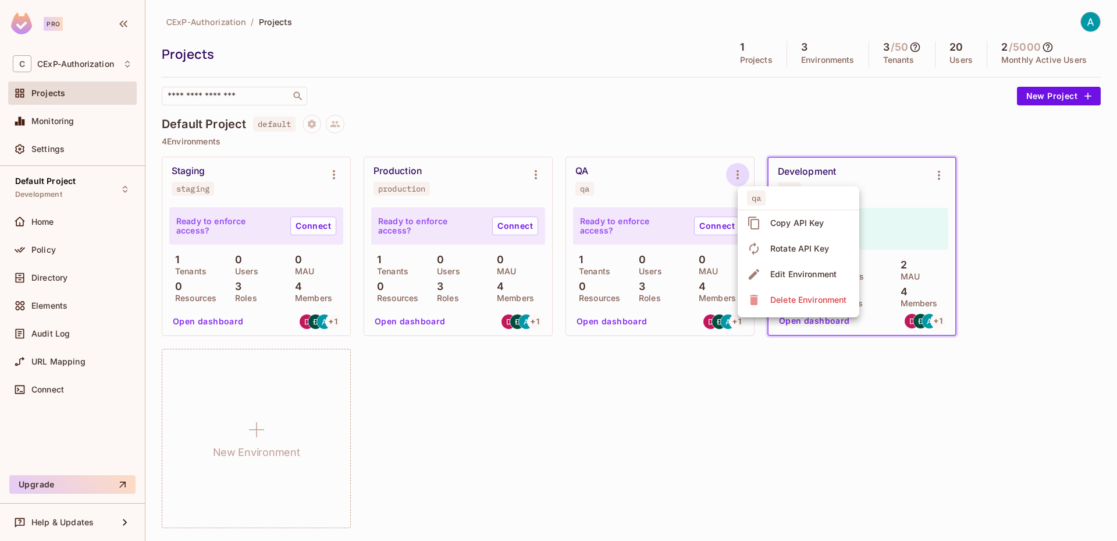
click at [539, 404] on div at bounding box center [558, 270] width 1117 height 541
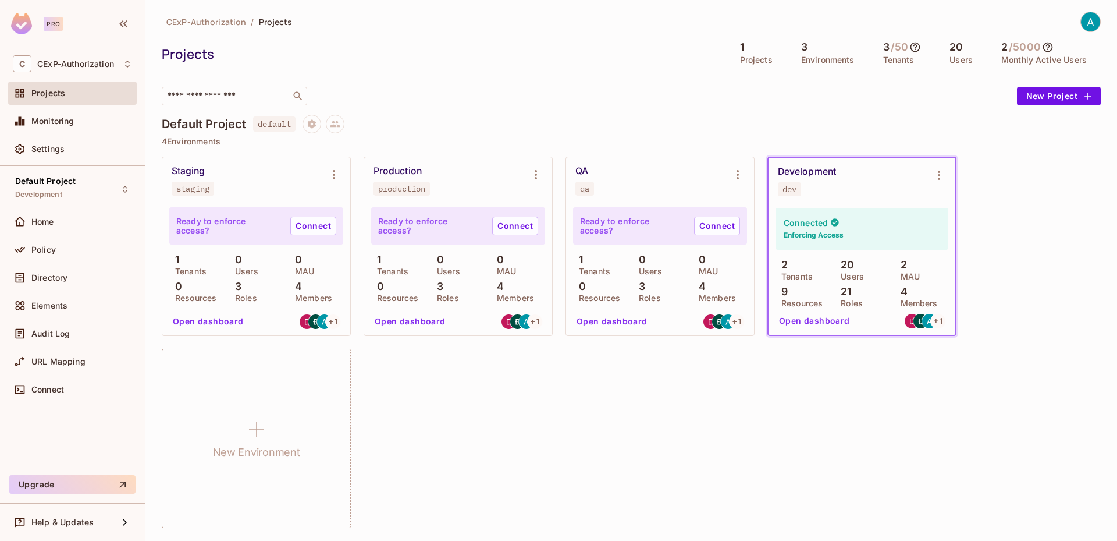
click at [78, 99] on div "Projects" at bounding box center [72, 93] width 119 height 14
click at [306, 129] on button "Project settings" at bounding box center [312, 125] width 19 height 19
click at [347, 168] on div "Edit Project" at bounding box center [369, 170] width 46 height 12
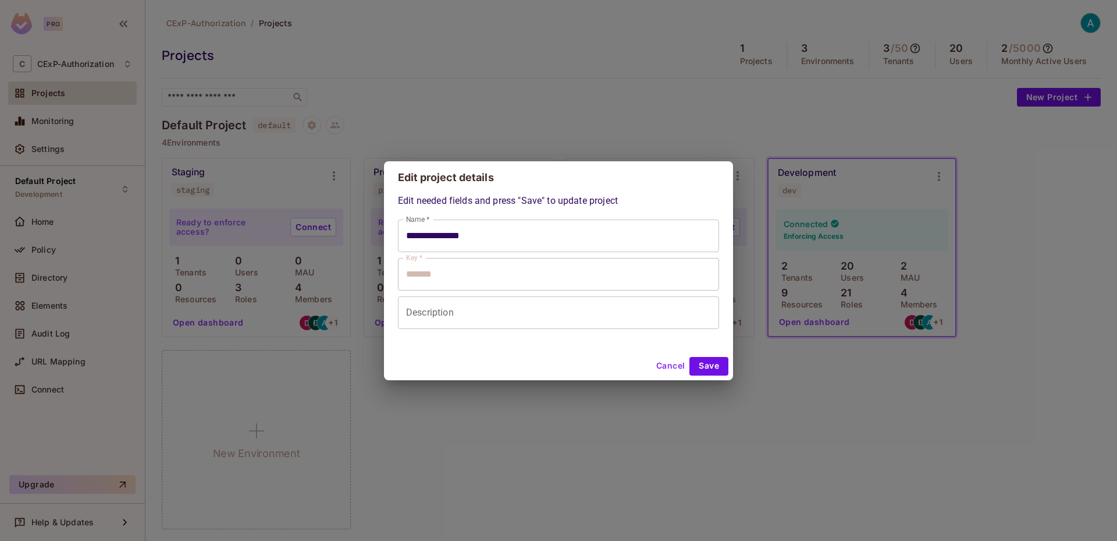
click at [673, 366] on button "Cancel" at bounding box center [671, 366] width 38 height 19
type input "**********"
type input "*******"
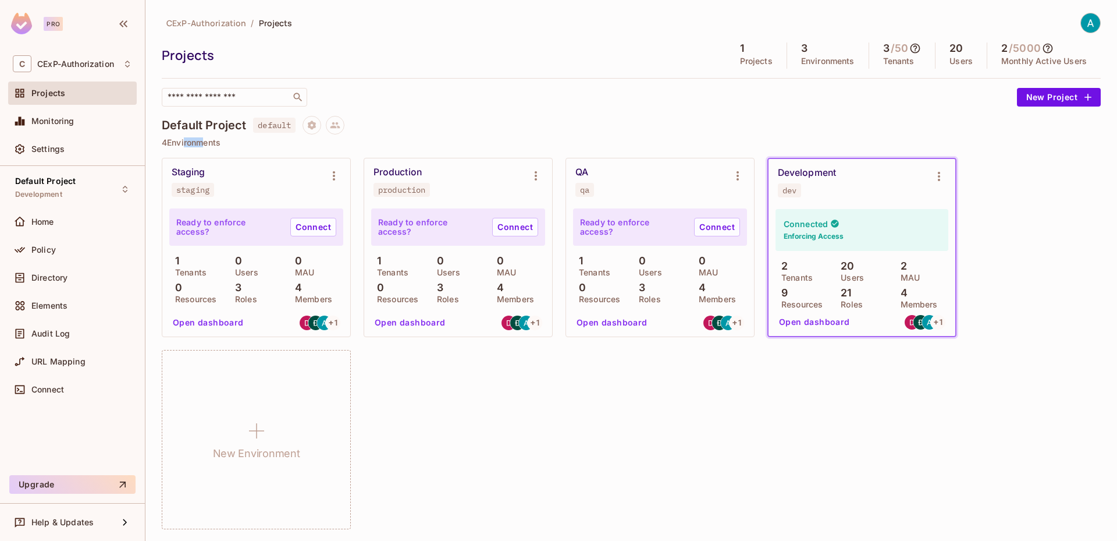
drag, startPoint x: 198, startPoint y: 141, endPoint x: 184, endPoint y: 141, distance: 14.5
click at [184, 141] on p "4 Environments" at bounding box center [631, 142] width 939 height 9
click at [340, 124] on icon at bounding box center [335, 125] width 10 height 10
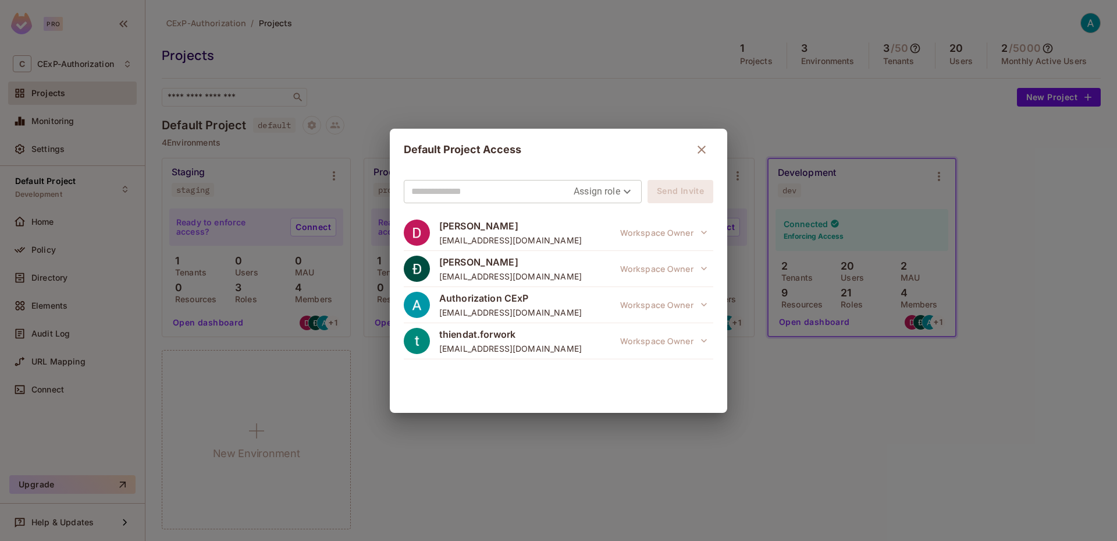
click at [709, 149] on button "button" at bounding box center [701, 149] width 23 height 23
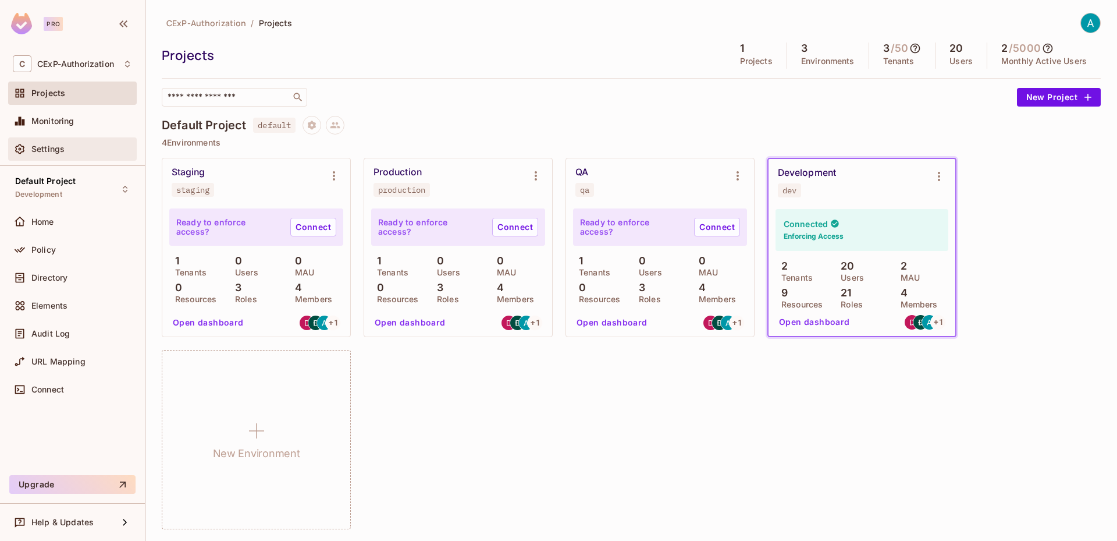
click at [54, 145] on span "Settings" at bounding box center [47, 148] width 33 height 9
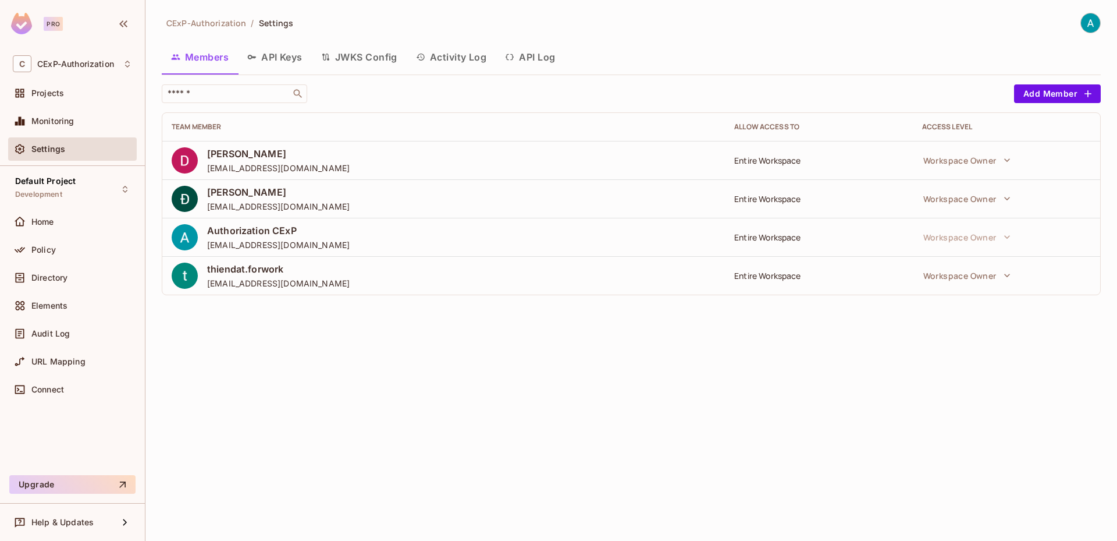
click at [297, 55] on button "API Keys" at bounding box center [275, 56] width 74 height 29
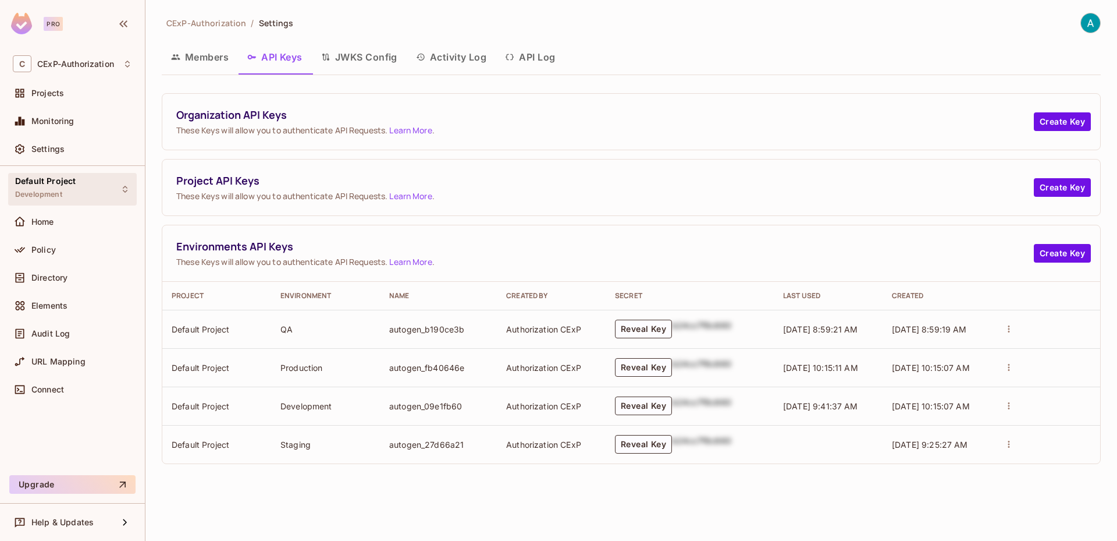
click at [59, 194] on span "Development" at bounding box center [38, 194] width 47 height 9
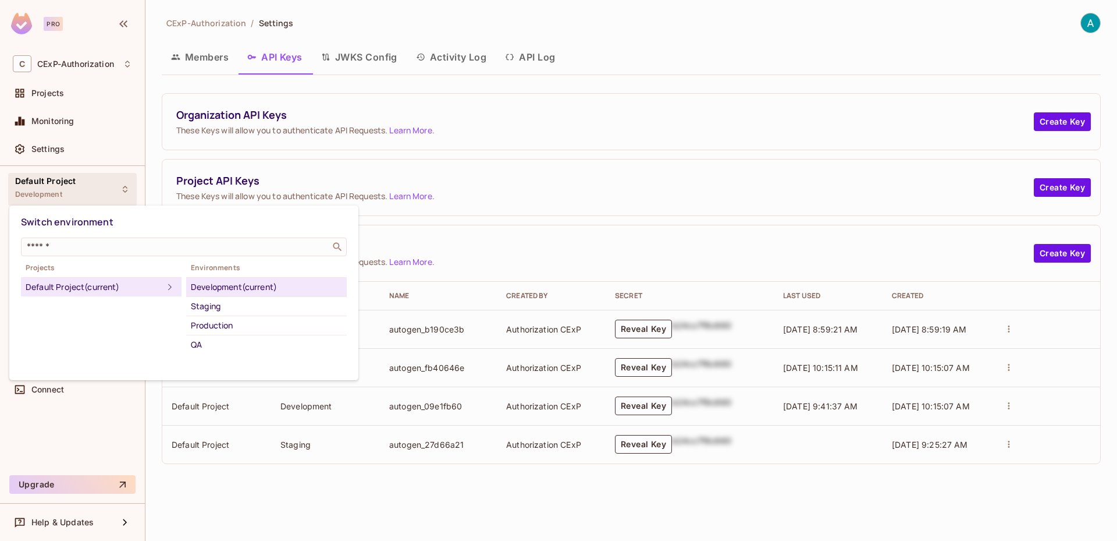
click at [59, 194] on div at bounding box center [558, 270] width 1117 height 541
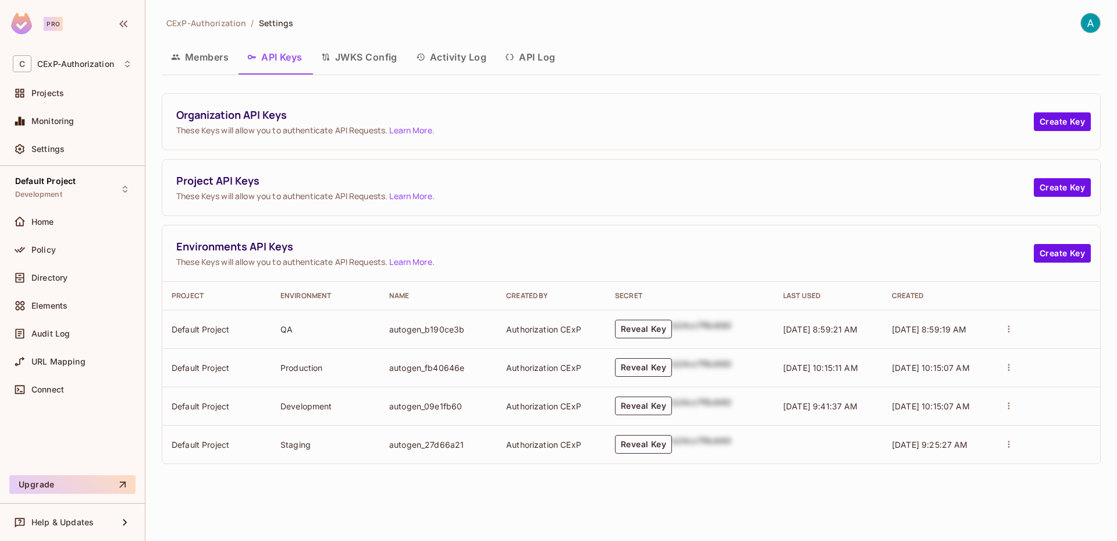
click at [354, 62] on button "JWKS Config" at bounding box center [359, 56] width 95 height 29
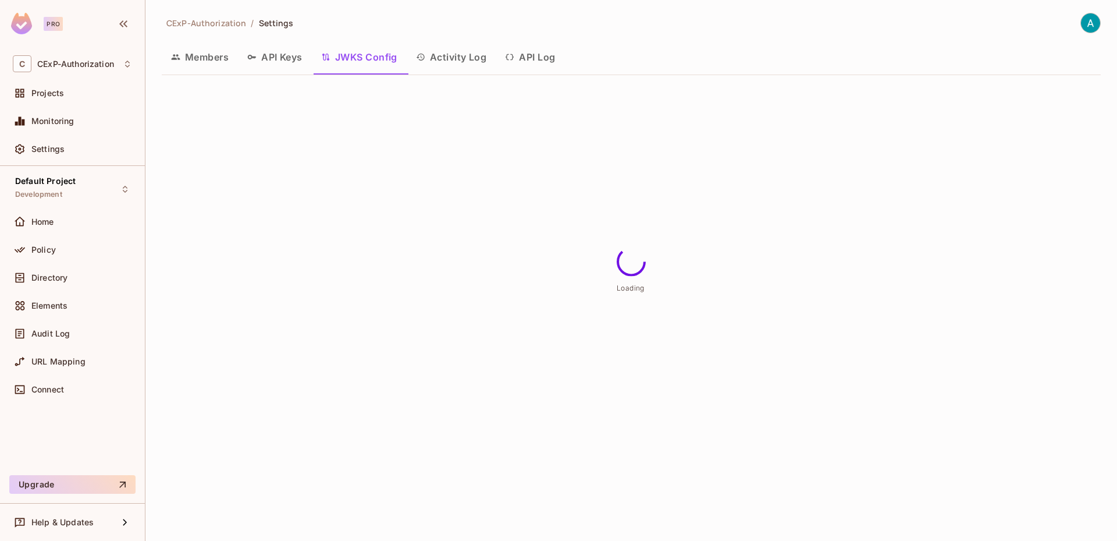
click at [204, 60] on button "Members" at bounding box center [200, 56] width 76 height 29
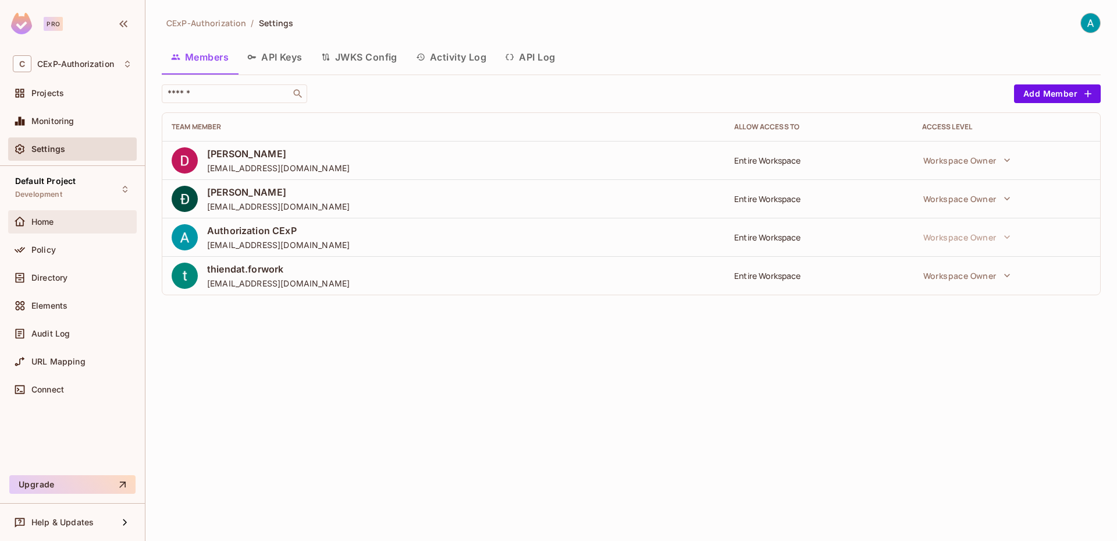
click at [30, 222] on div at bounding box center [22, 222] width 19 height 14
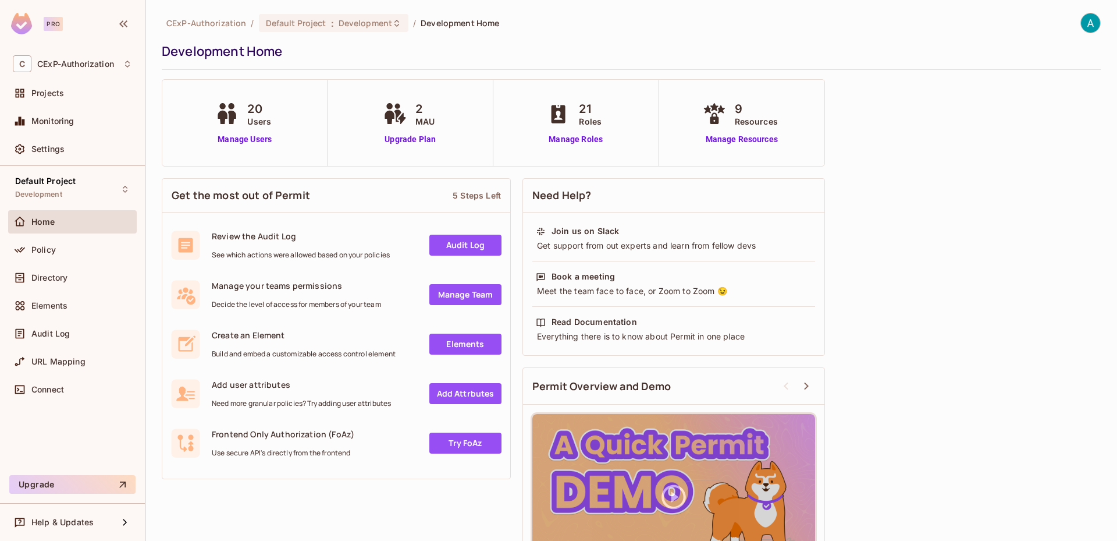
click at [64, 103] on div "Projects" at bounding box center [72, 92] width 129 height 23
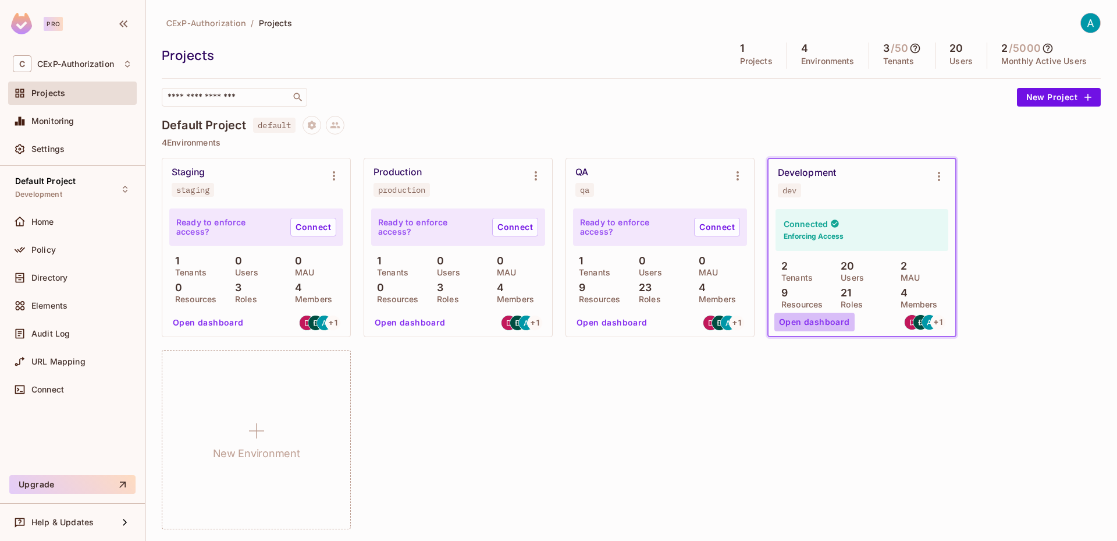
click at [833, 314] on button "Open dashboard" at bounding box center [814, 321] width 80 height 19
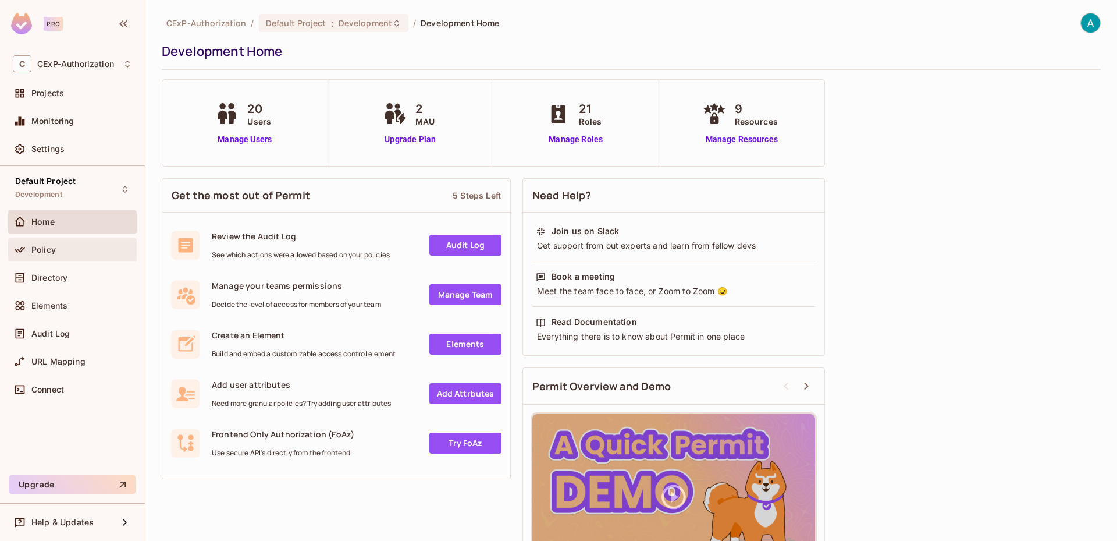
click at [45, 250] on span "Policy" at bounding box center [43, 249] width 24 height 9
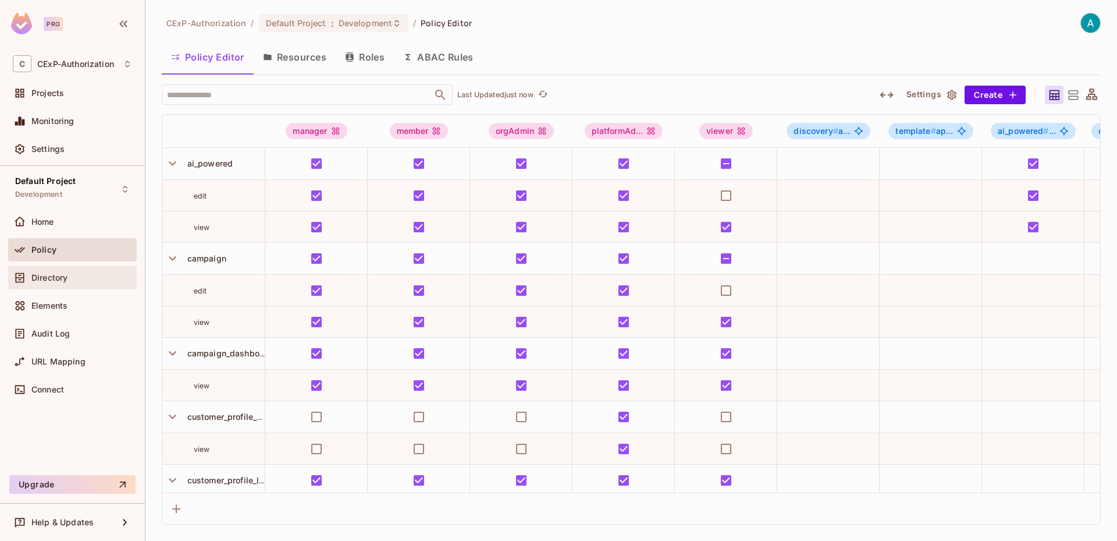
click at [70, 287] on div "Directory" at bounding box center [72, 277] width 129 height 23
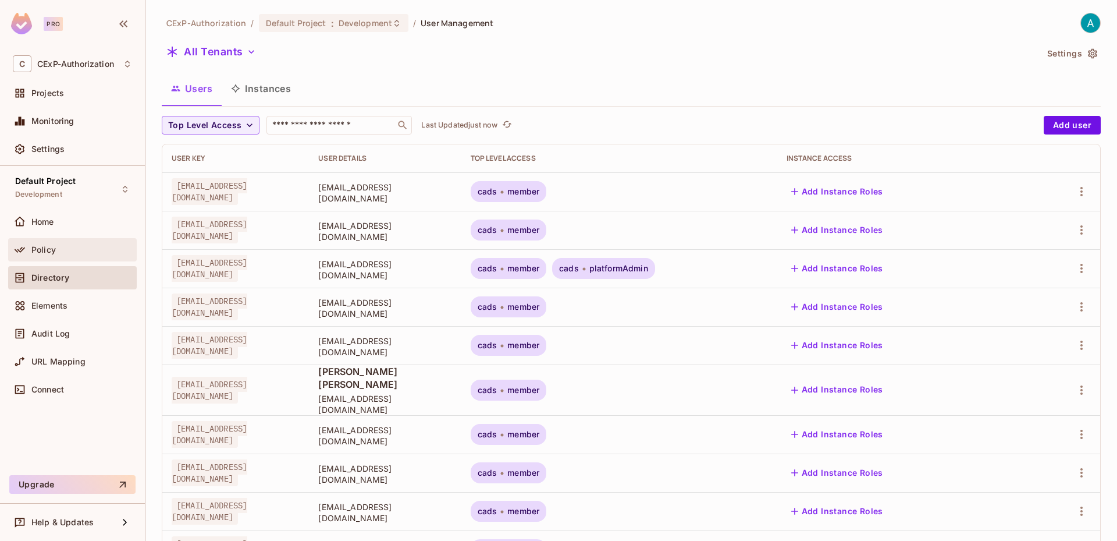
click at [83, 258] on div "Policy" at bounding box center [72, 249] width 129 height 23
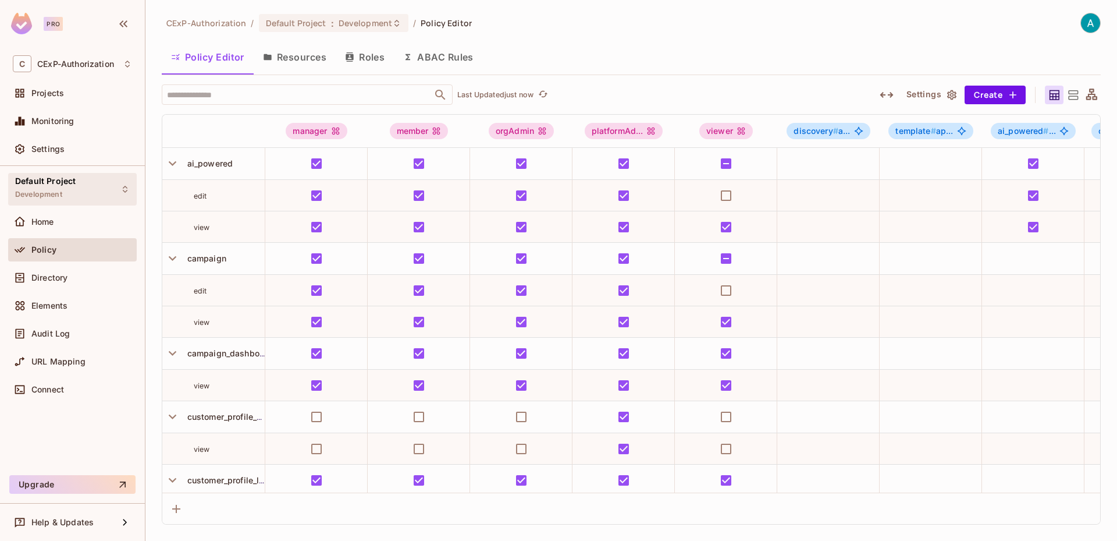
click at [73, 190] on div "Default Project Development" at bounding box center [45, 188] width 61 height 25
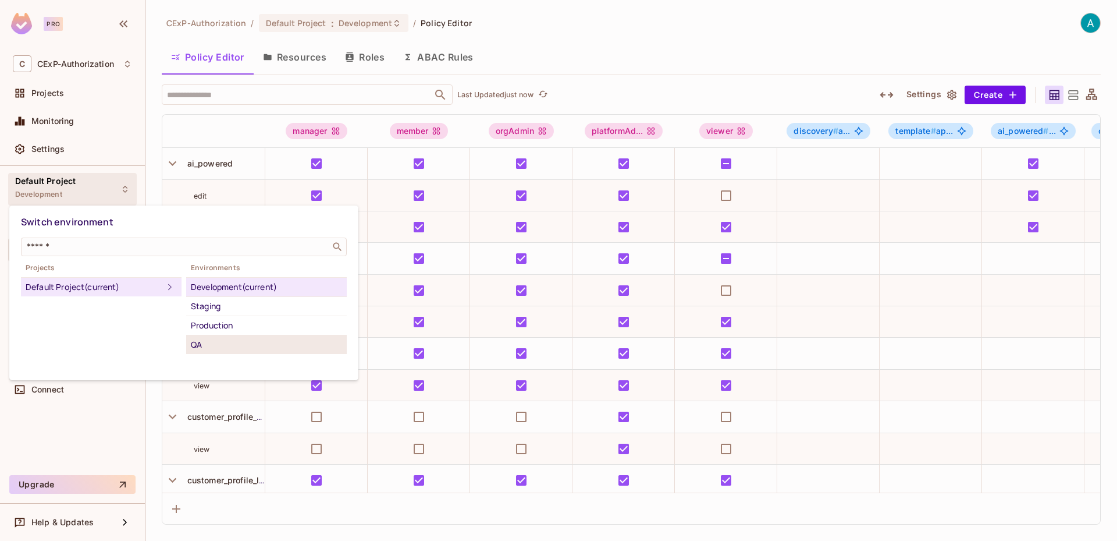
click at [205, 340] on div "QA" at bounding box center [266, 344] width 151 height 14
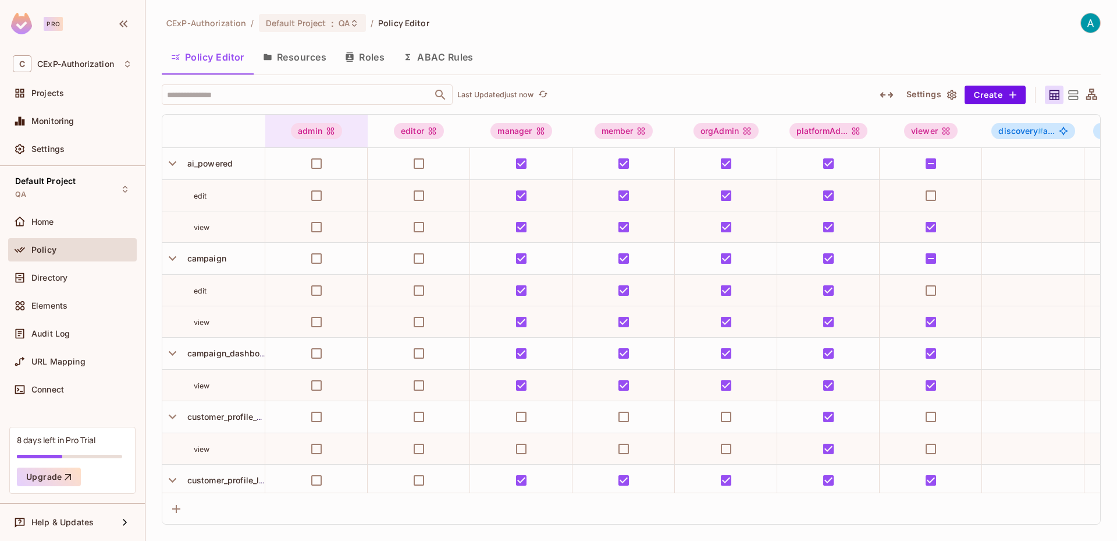
click at [347, 132] on div "admin" at bounding box center [316, 131] width 102 height 16
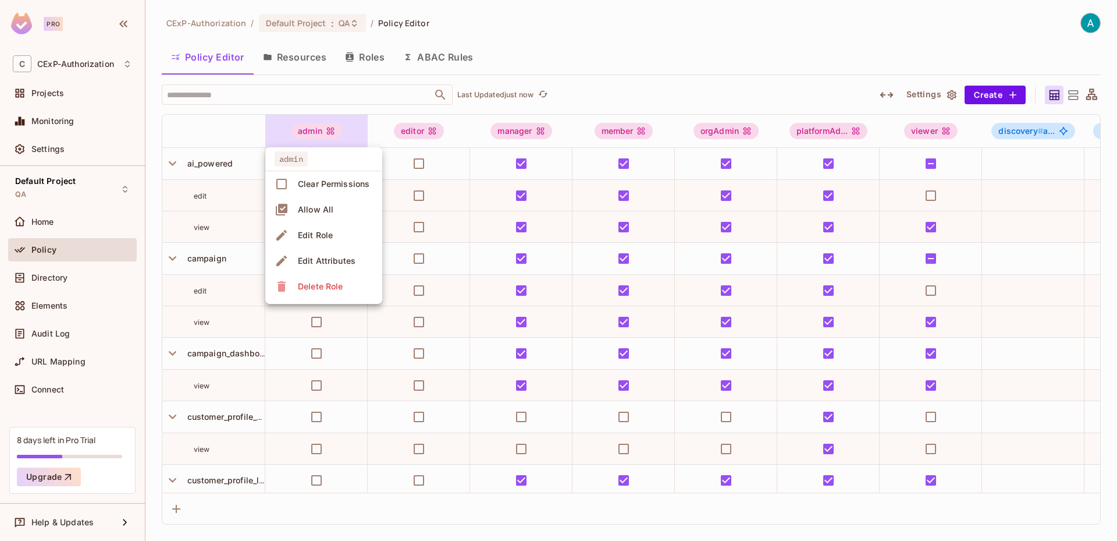
click at [317, 282] on div "Delete Role" at bounding box center [320, 286] width 45 height 12
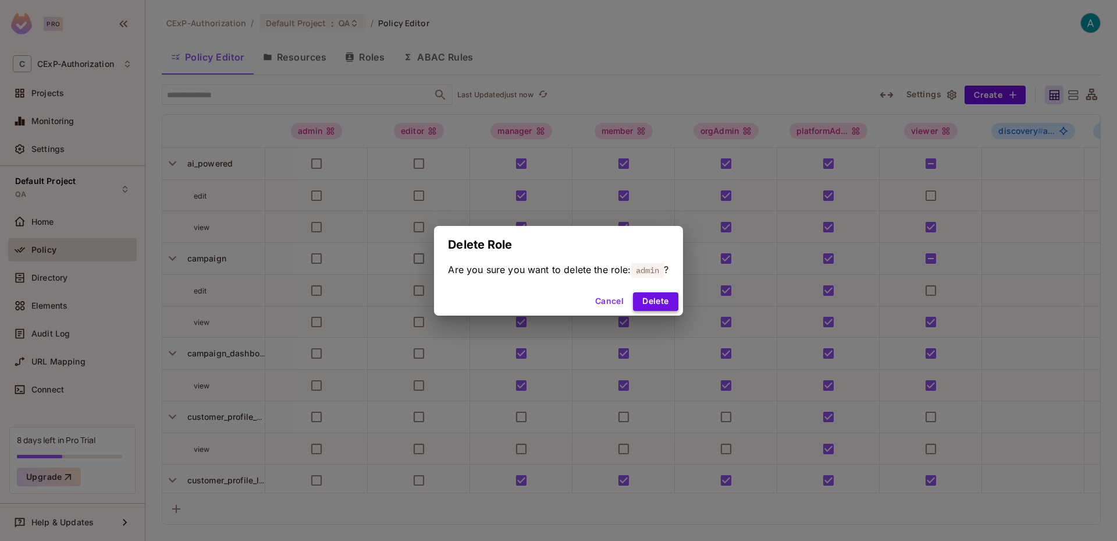
click at [666, 302] on button "Delete" at bounding box center [655, 301] width 45 height 19
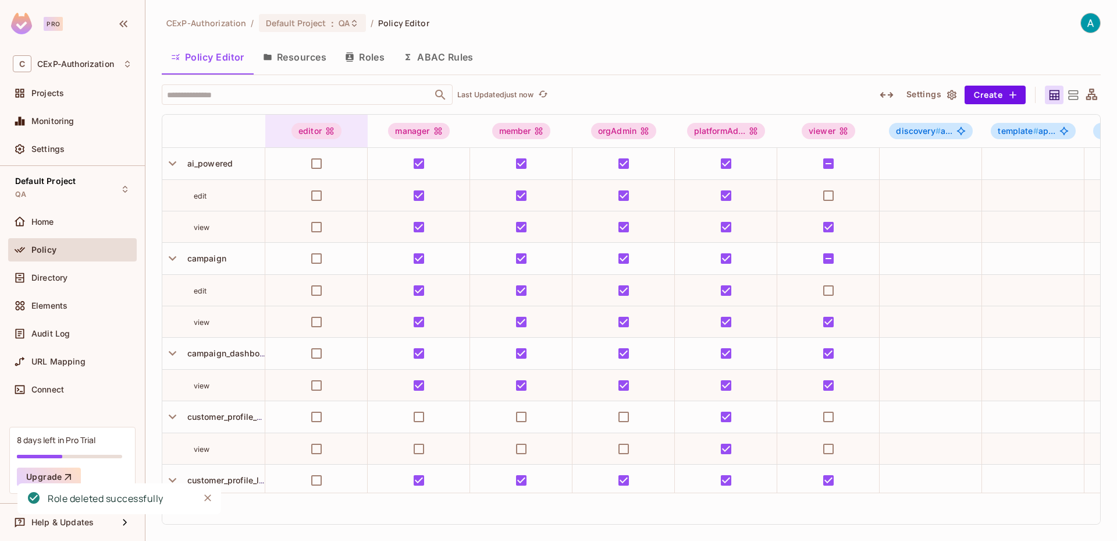
drag, startPoint x: 329, startPoint y: 138, endPoint x: 326, endPoint y: 129, distance: 10.5
click at [326, 129] on icon at bounding box center [329, 130] width 9 height 9
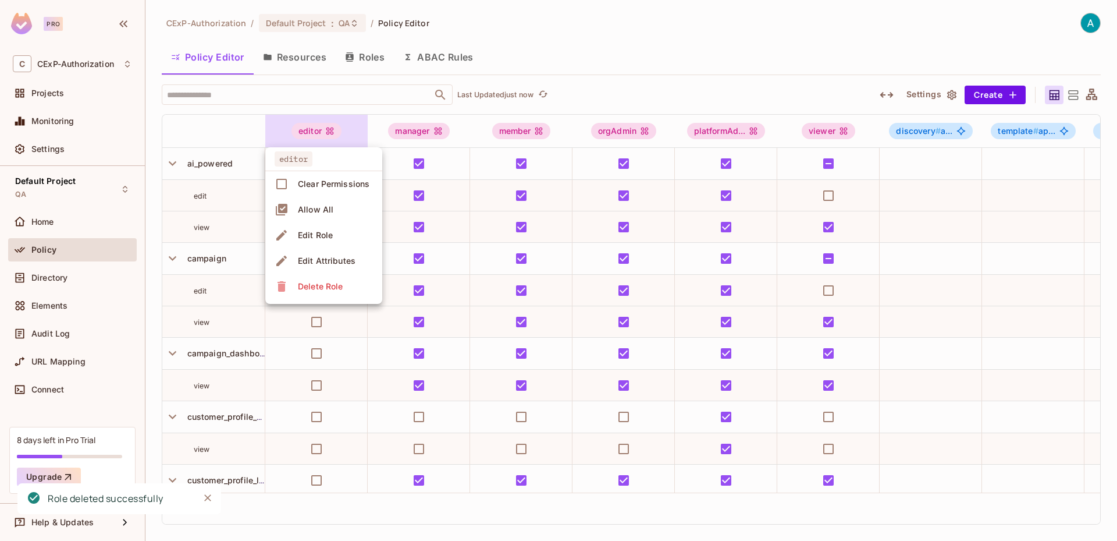
click at [332, 283] on div "Delete Role" at bounding box center [320, 286] width 45 height 12
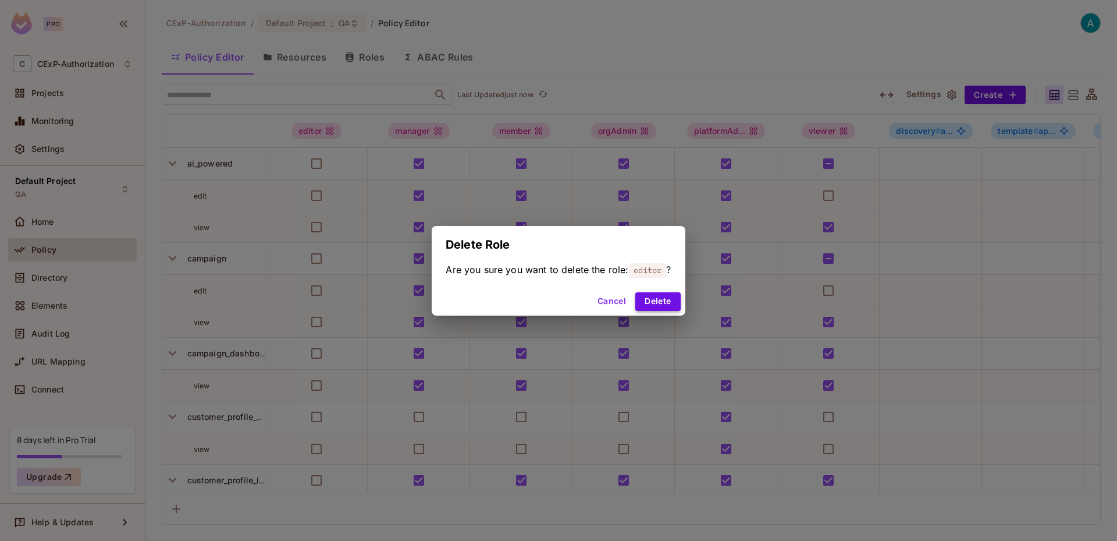
click at [644, 299] on button "Delete" at bounding box center [657, 301] width 45 height 19
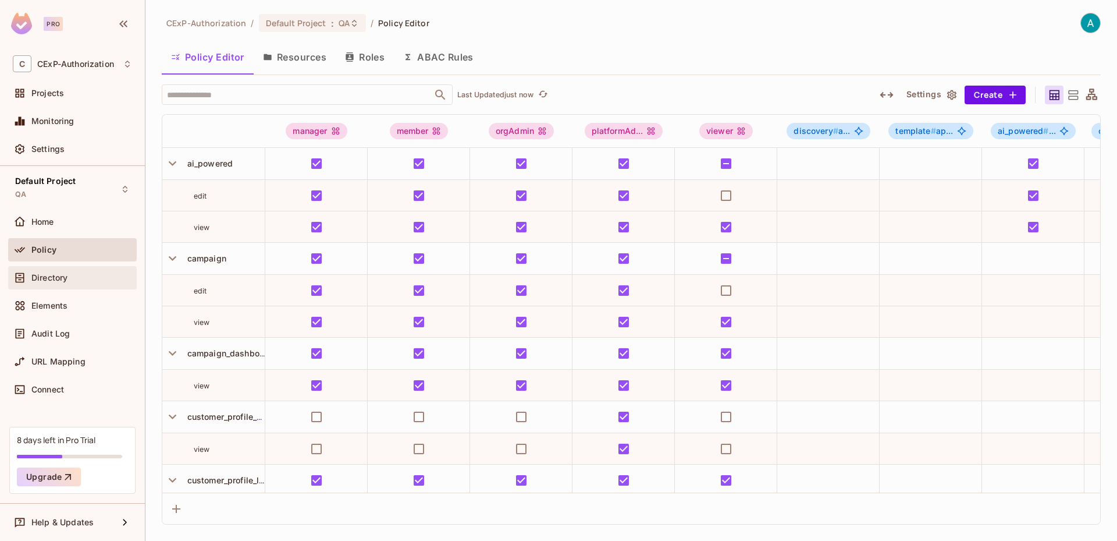
click at [80, 281] on div "Directory" at bounding box center [81, 277] width 101 height 9
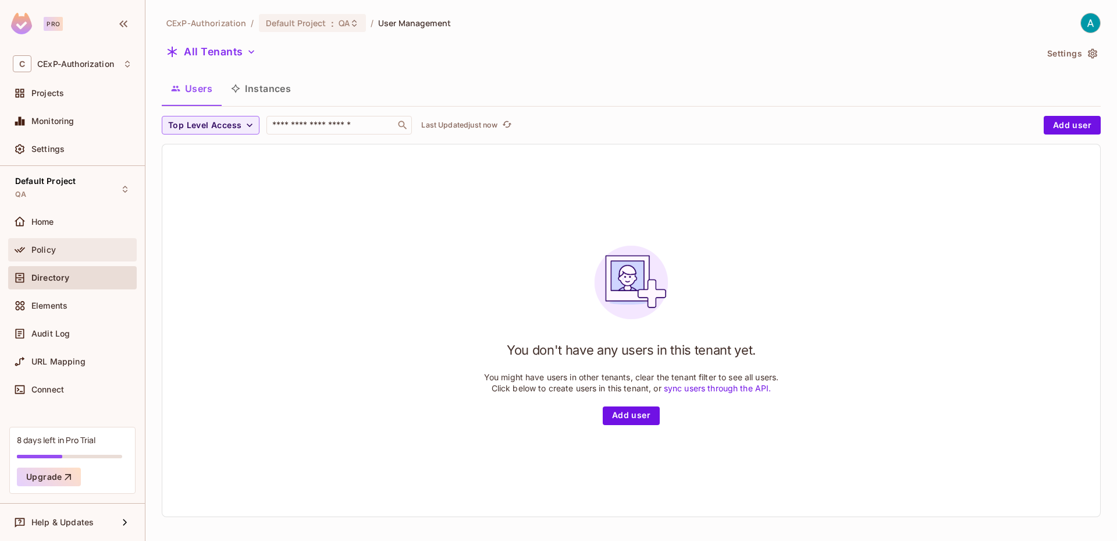
click at [72, 247] on div "Policy" at bounding box center [81, 249] width 101 height 9
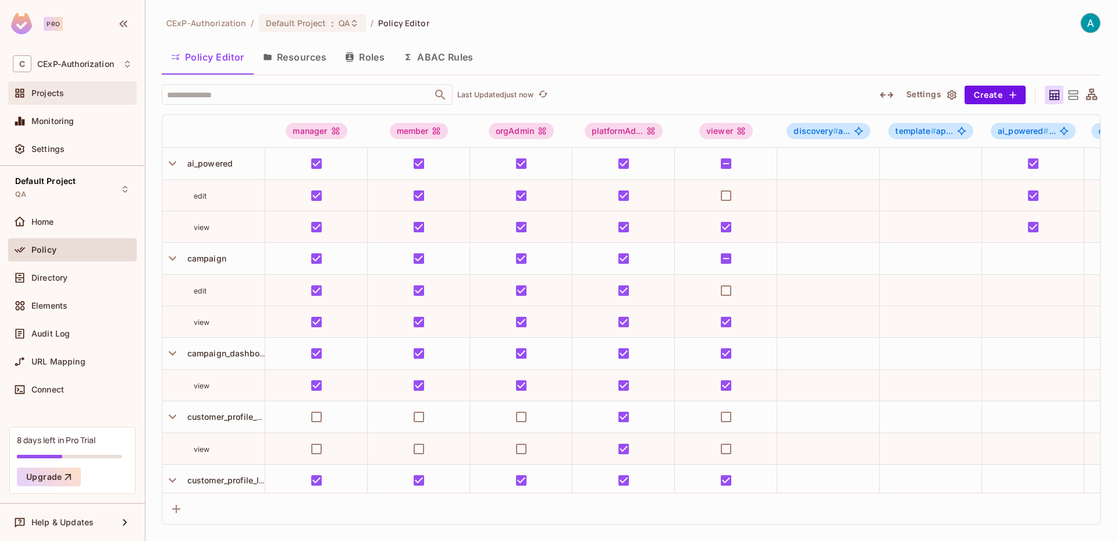
click at [79, 88] on div "Projects" at bounding box center [81, 92] width 101 height 9
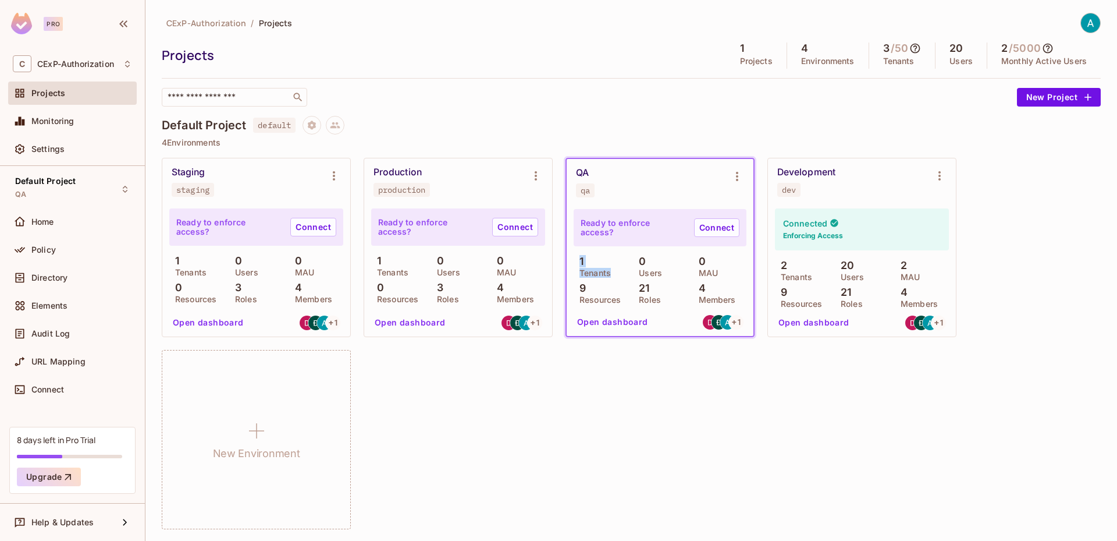
drag, startPoint x: 599, startPoint y: 270, endPoint x: 580, endPoint y: 258, distance: 22.0
click at [580, 258] on div "1 Tenants" at bounding box center [601, 265] width 54 height 21
click at [580, 258] on p "1" at bounding box center [579, 261] width 10 height 12
click at [293, 269] on p "MAU" at bounding box center [301, 272] width 25 height 9
click at [233, 320] on button "Open dashboard" at bounding box center [208, 322] width 80 height 19
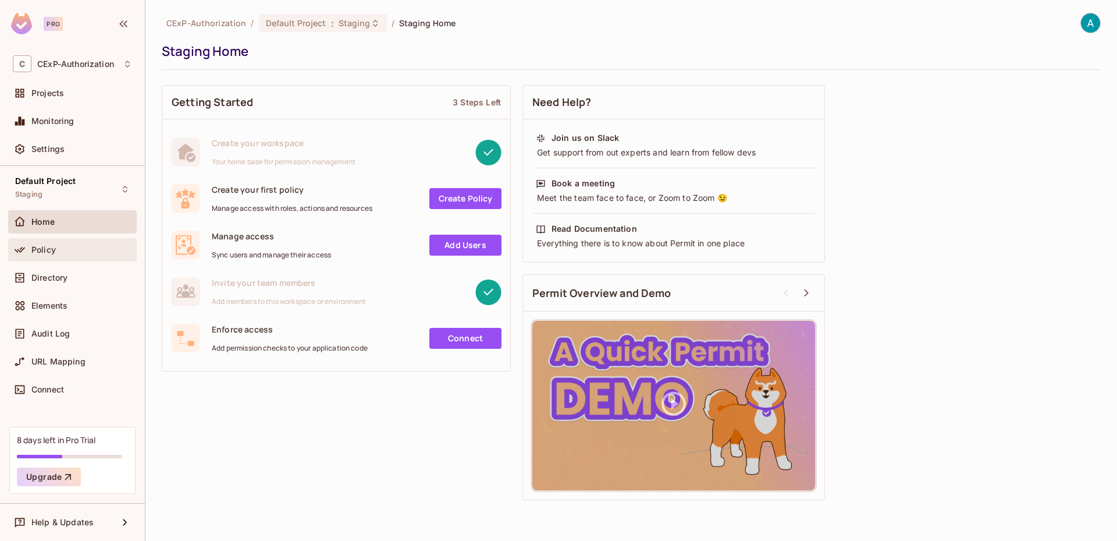
click at [98, 248] on div "Policy" at bounding box center [81, 249] width 101 height 9
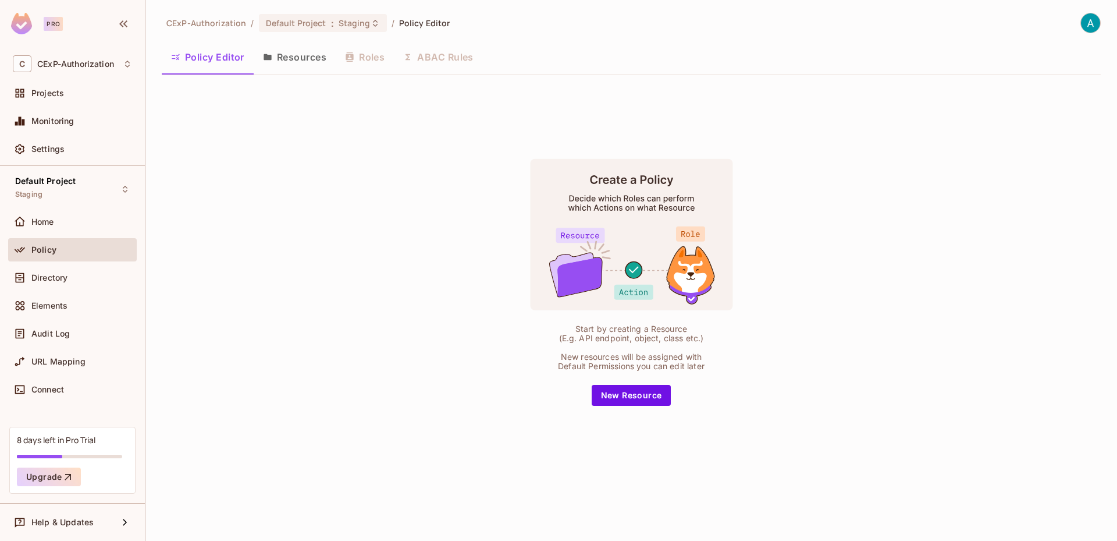
click at [302, 61] on button "Resources" at bounding box center [295, 56] width 82 height 29
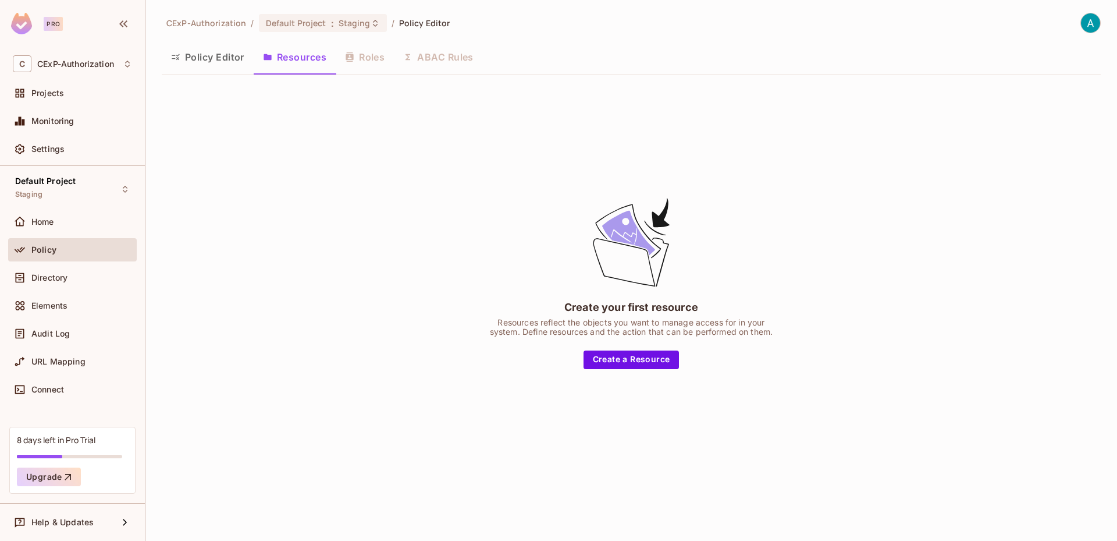
drag, startPoint x: 222, startPoint y: 67, endPoint x: 207, endPoint y: 67, distance: 15.1
click at [221, 67] on button "Policy Editor" at bounding box center [208, 56] width 92 height 29
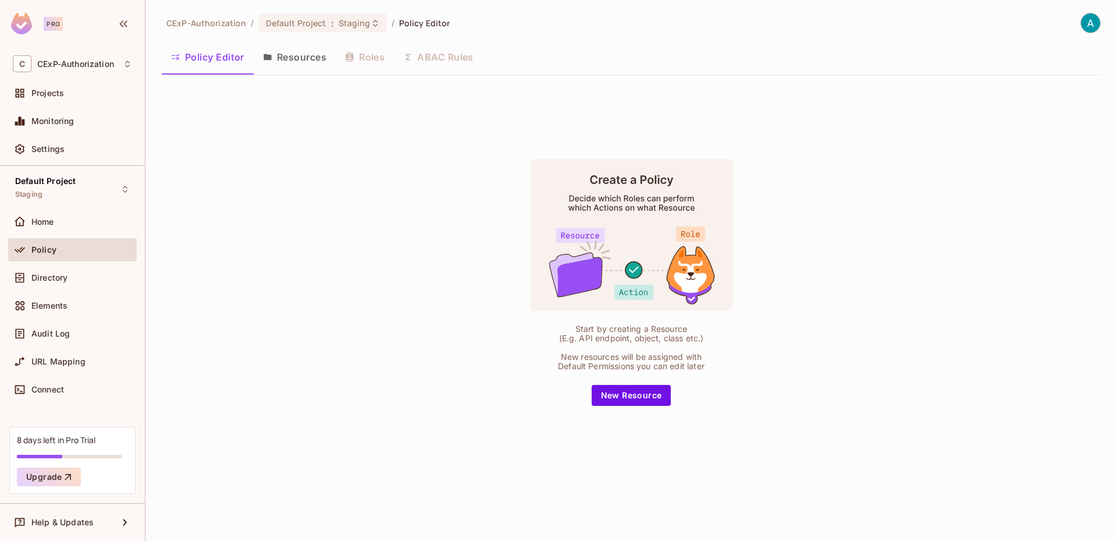
click at [360, 59] on div "Policy Editor Resources Roles ABAC Rules" at bounding box center [631, 56] width 939 height 29
click at [72, 97] on div "Projects" at bounding box center [81, 92] width 101 height 9
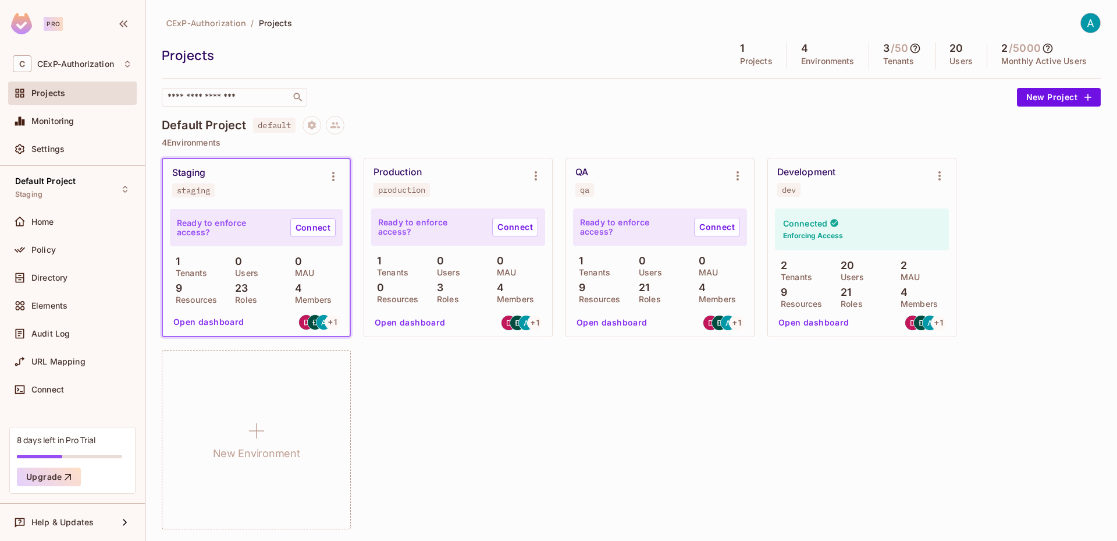
click at [232, 318] on button "Open dashboard" at bounding box center [209, 321] width 80 height 19
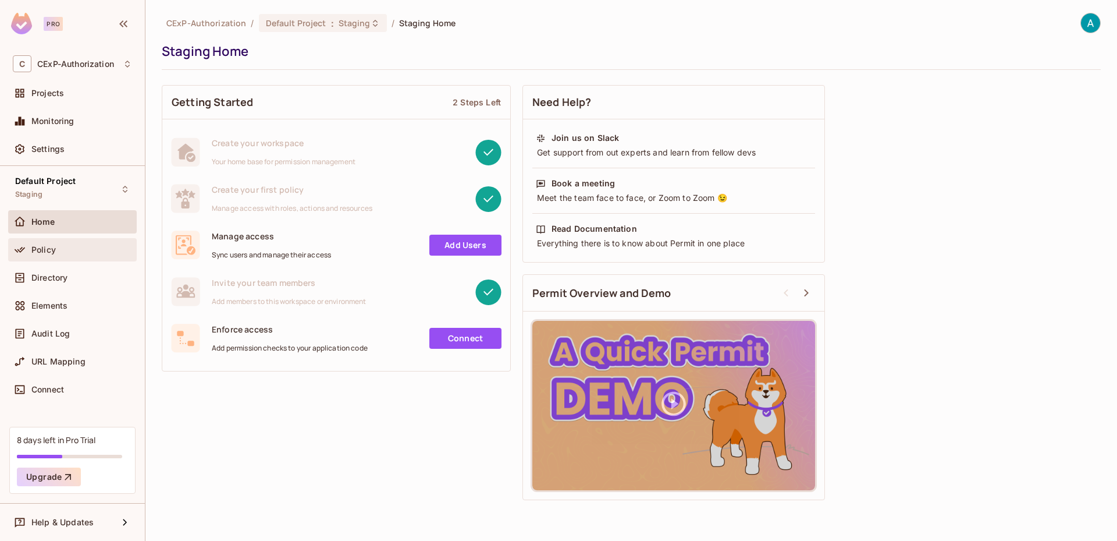
click at [59, 248] on div "Policy" at bounding box center [81, 249] width 101 height 9
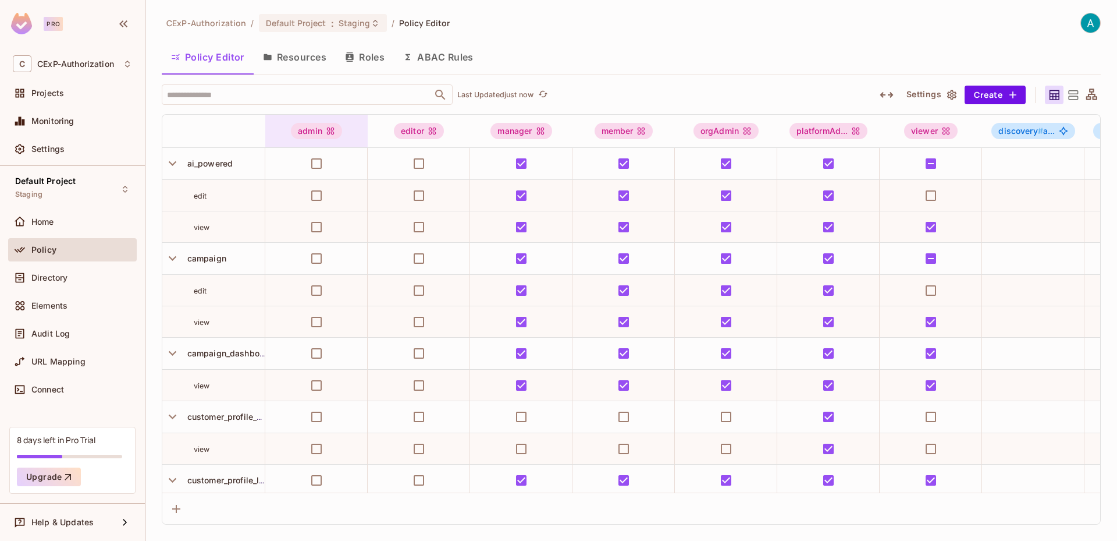
click at [335, 133] on icon at bounding box center [330, 130] width 9 height 9
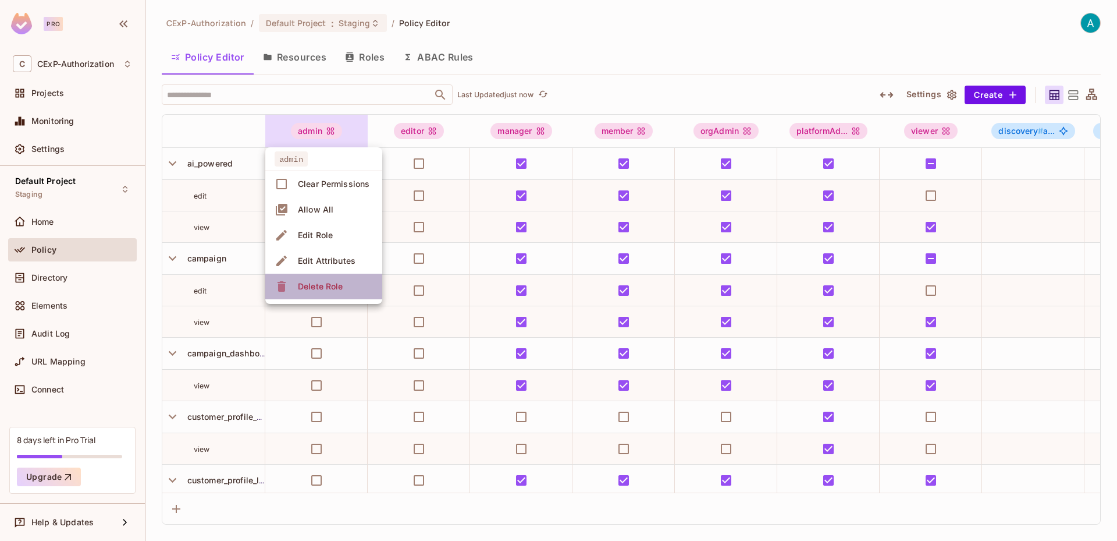
click at [328, 278] on span "Delete Role" at bounding box center [320, 286] width 52 height 19
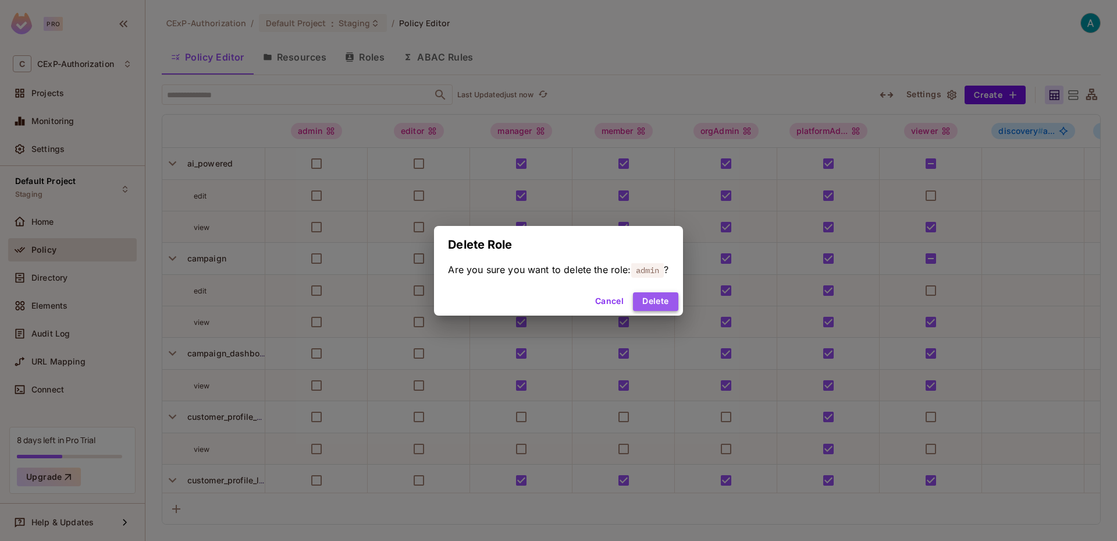
click at [658, 301] on button "Delete" at bounding box center [655, 301] width 45 height 19
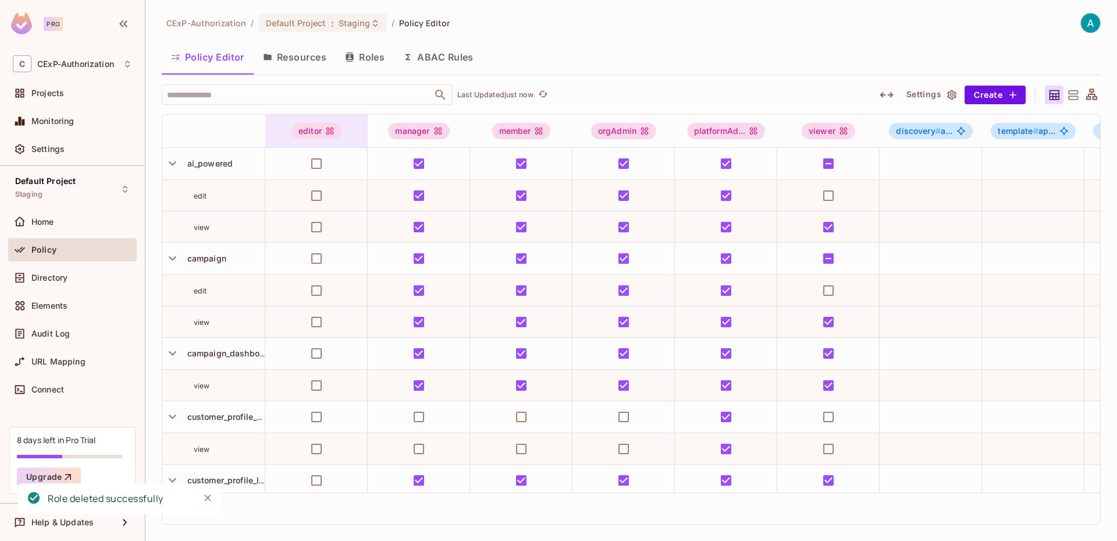
click at [309, 133] on div "editor" at bounding box center [317, 131] width 50 height 16
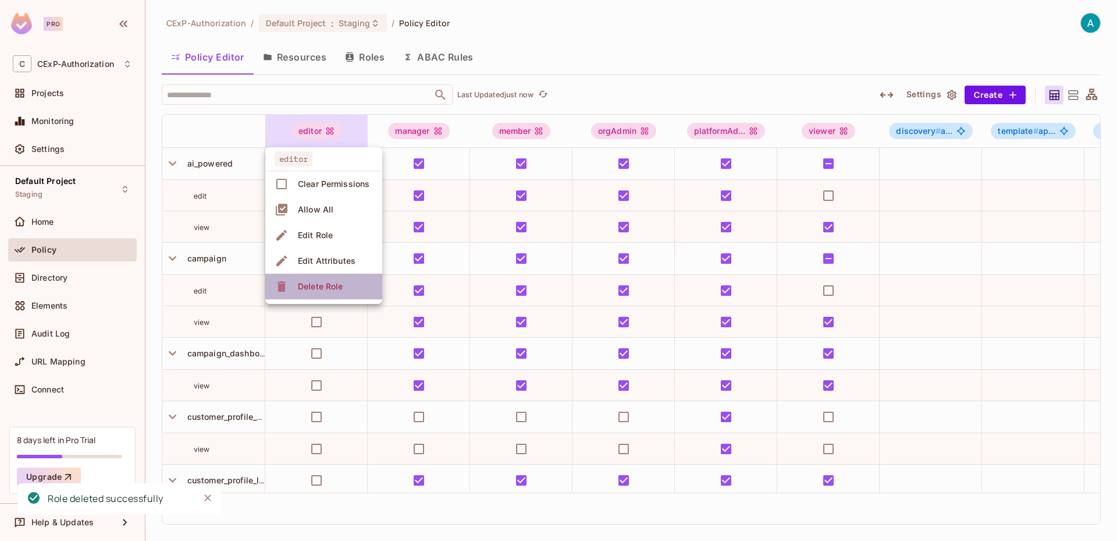
click at [343, 280] on span "Delete Role" at bounding box center [320, 286] width 52 height 19
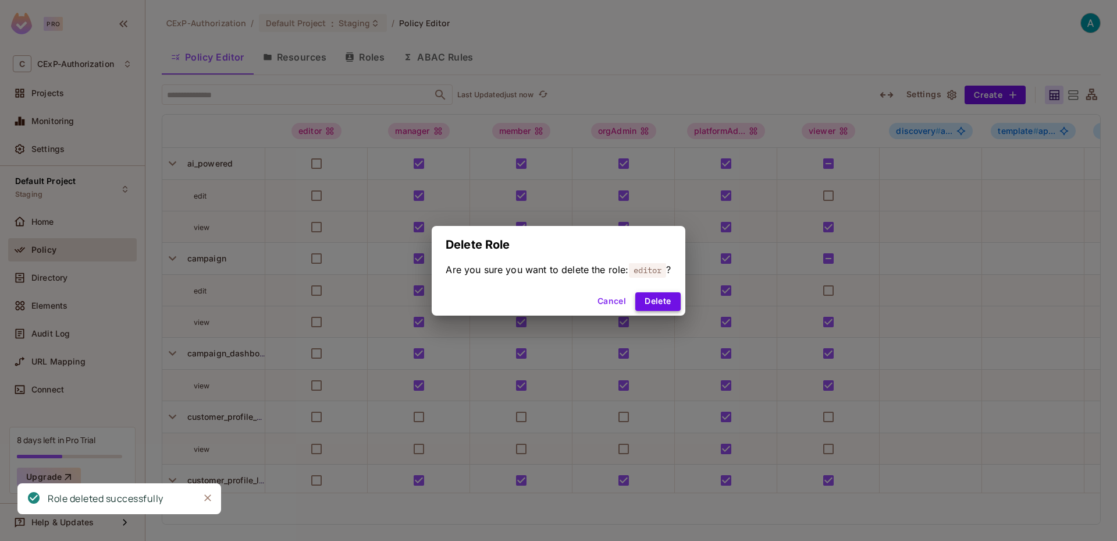
click at [661, 296] on button "Delete" at bounding box center [657, 301] width 45 height 19
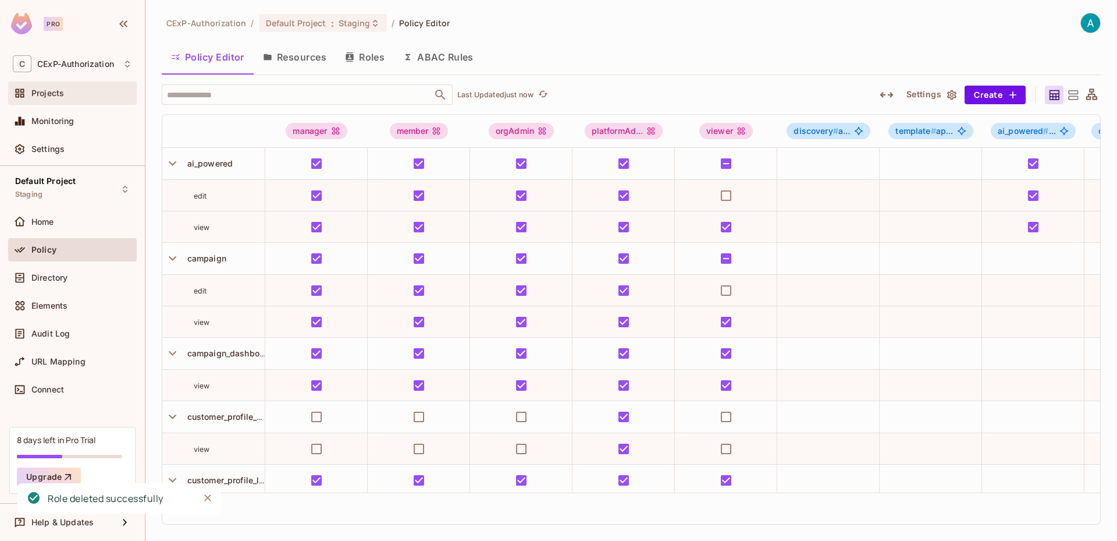
click at [58, 99] on div "Projects" at bounding box center [72, 93] width 119 height 14
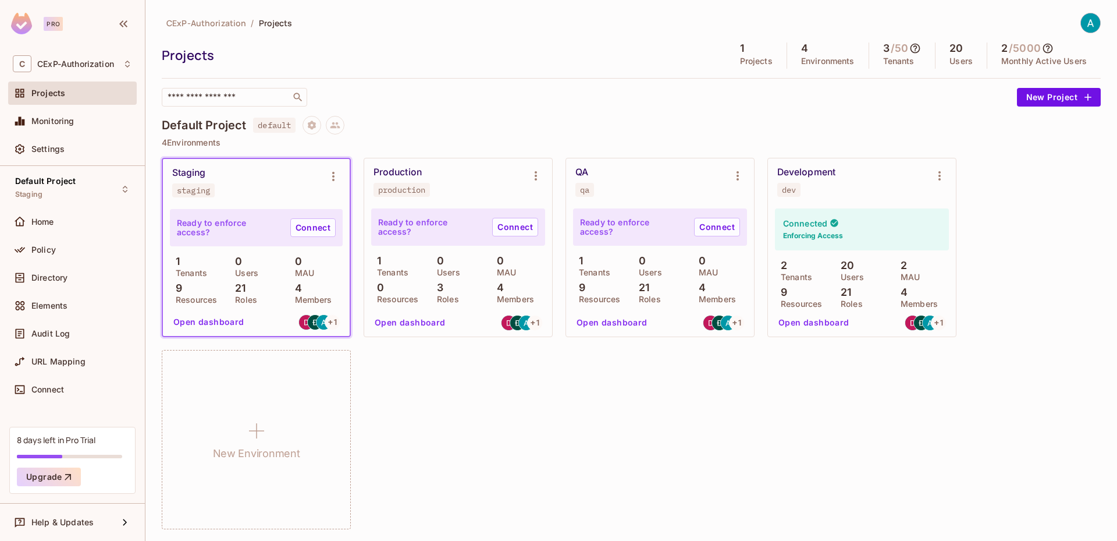
scroll to position [1, 0]
